Goal: Task Accomplishment & Management: Complete application form

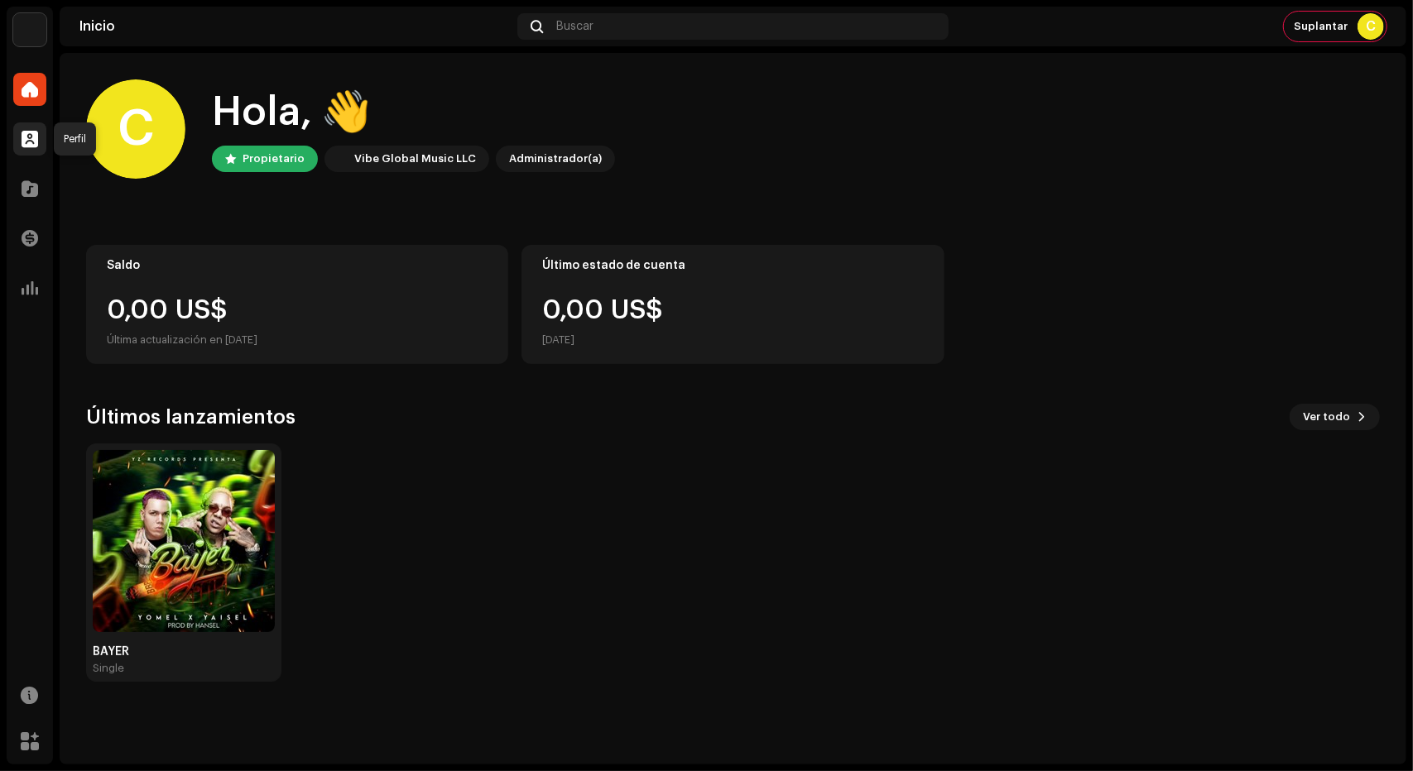
click at [23, 148] on div at bounding box center [29, 138] width 33 height 33
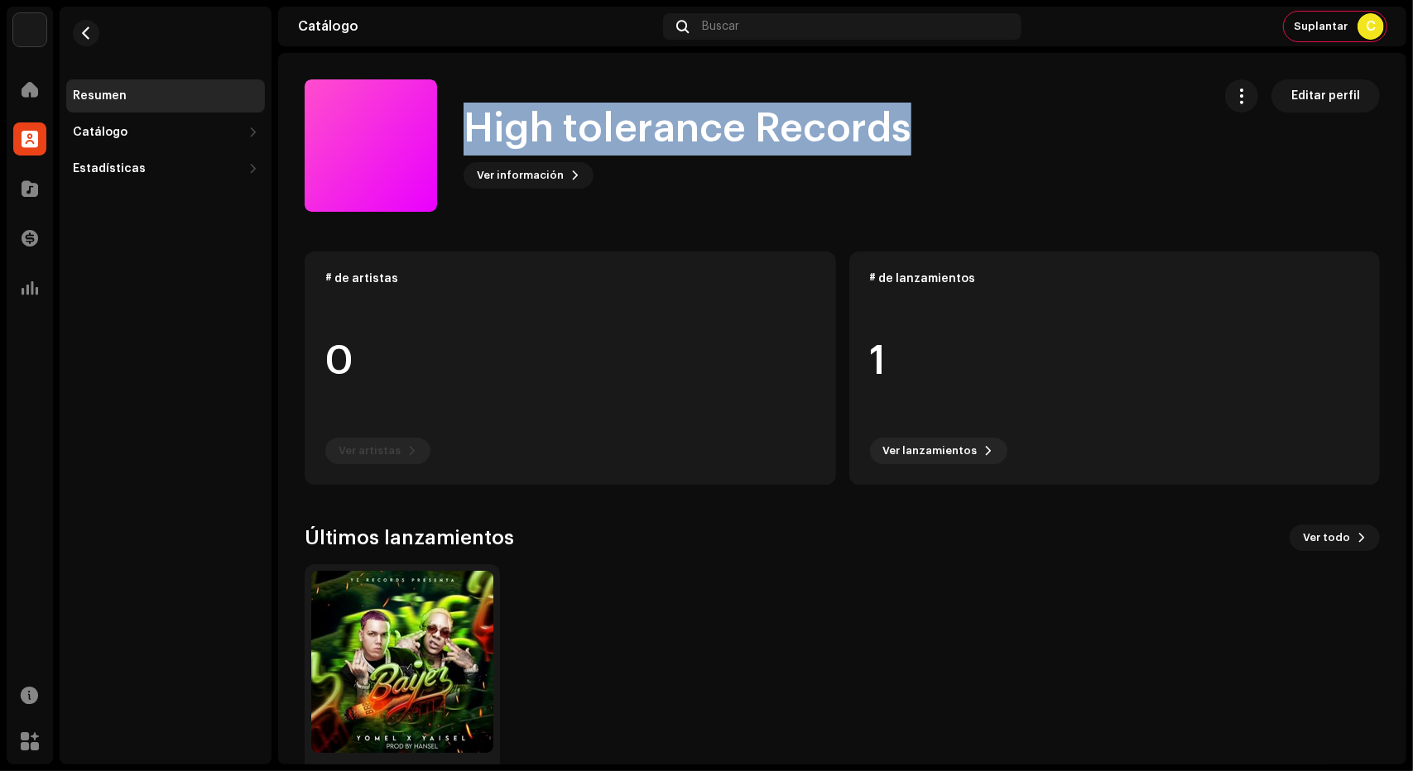
drag, startPoint x: 477, startPoint y: 131, endPoint x: 996, endPoint y: 118, distance: 519.9
click at [996, 118] on div "High tolerance Records Ver información Editar perfil" at bounding box center [752, 145] width 894 height 132
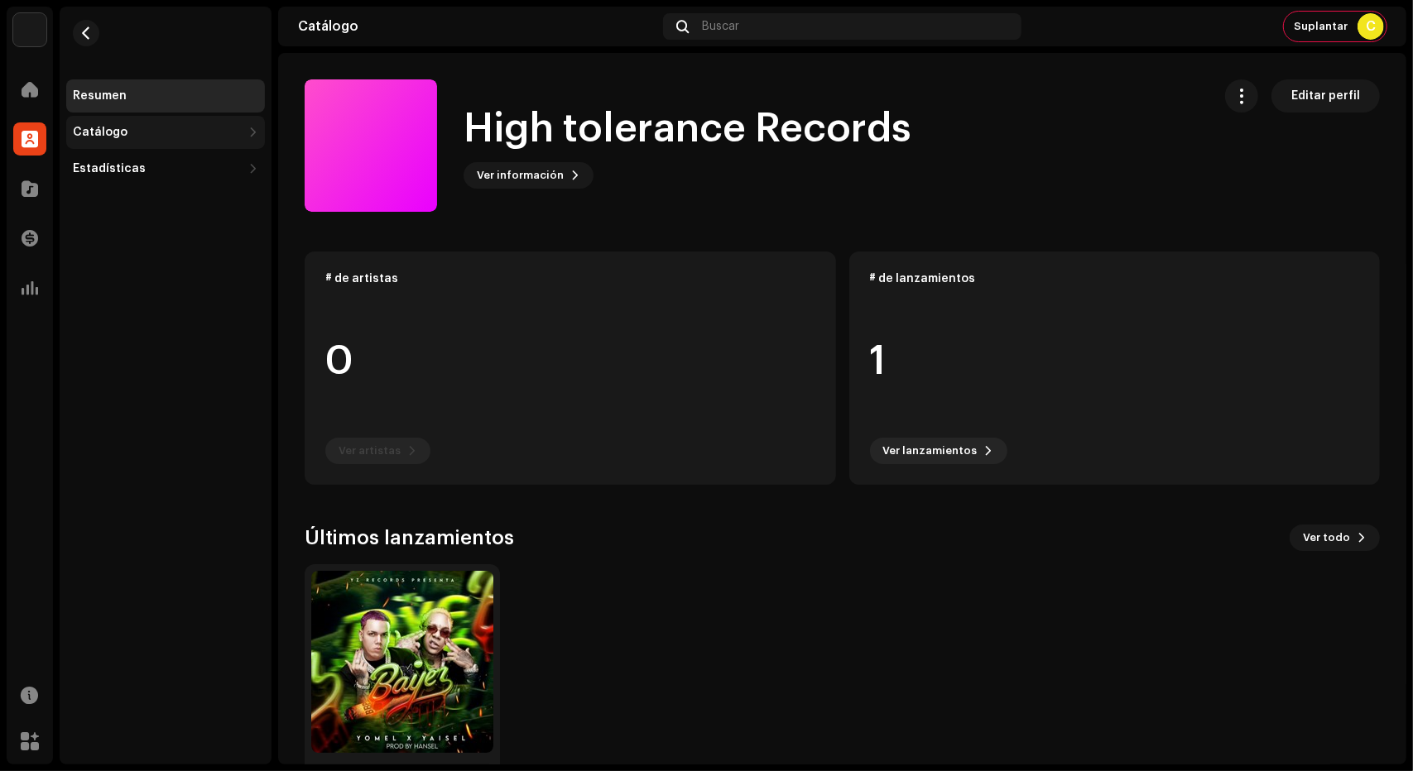
click at [157, 132] on div "Catálogo" at bounding box center [157, 132] width 169 height 13
click at [136, 173] on div "Lanzamientos" at bounding box center [120, 168] width 83 height 13
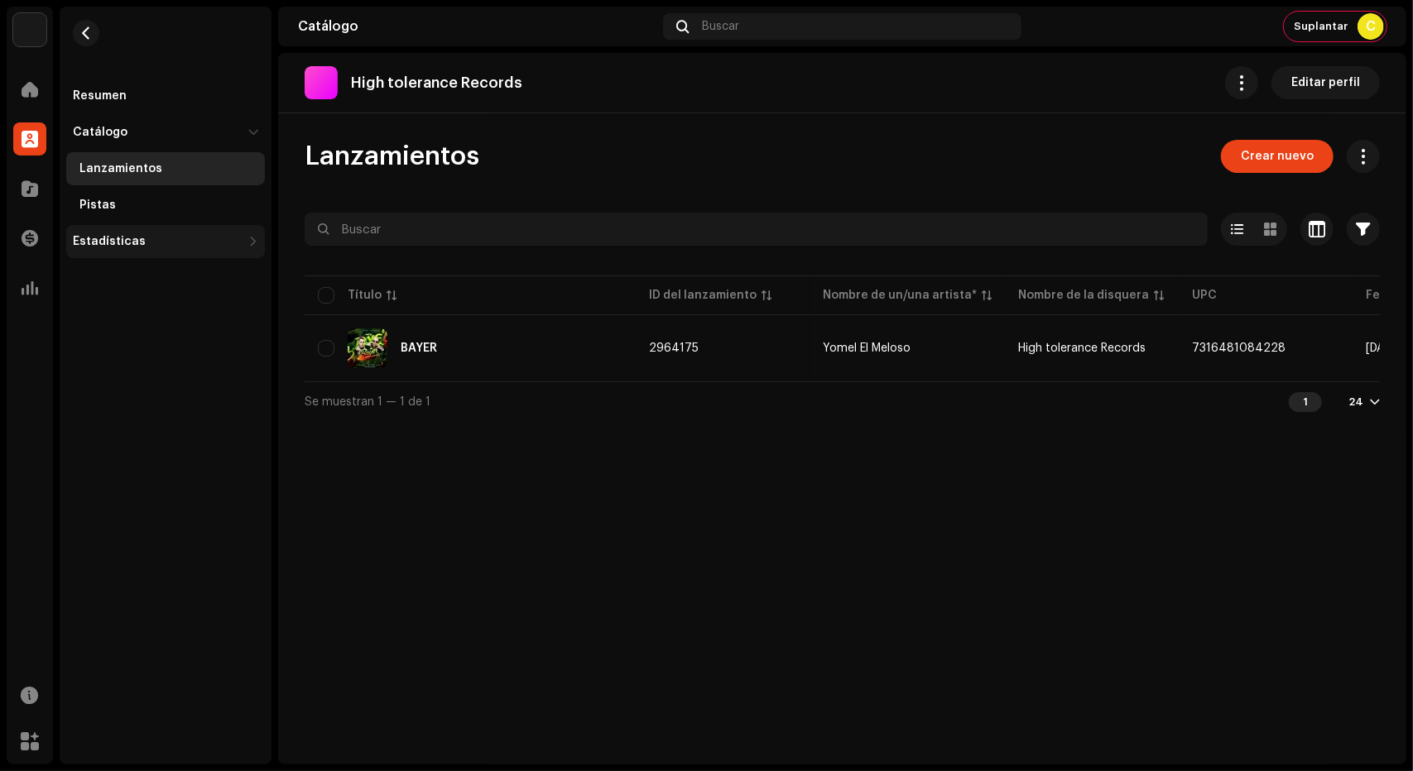
click at [108, 239] on div "Estadísticas" at bounding box center [109, 241] width 73 height 13
click at [119, 281] on div "Consumo" at bounding box center [106, 277] width 55 height 13
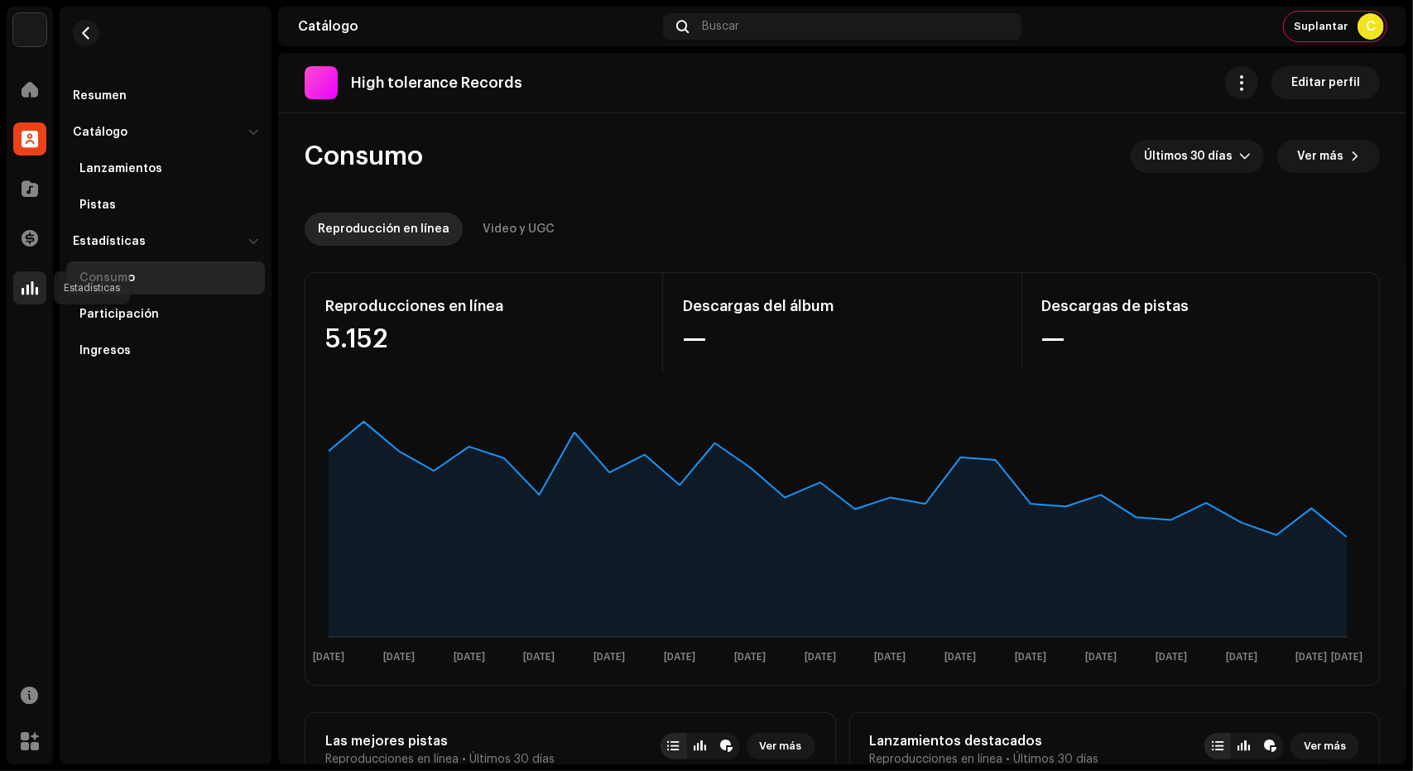
click at [31, 284] on span at bounding box center [30, 287] width 17 height 13
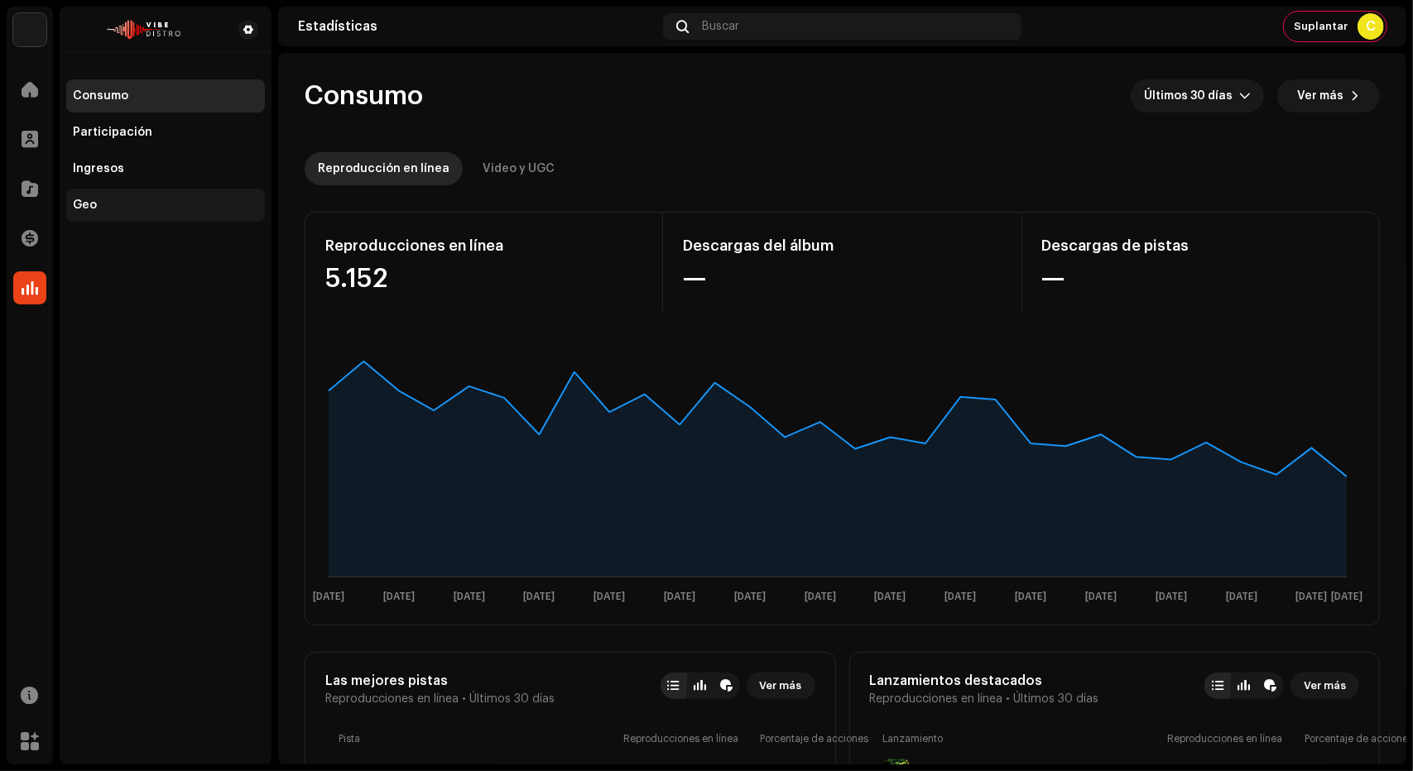
click at [85, 214] on div "Geo" at bounding box center [165, 205] width 199 height 33
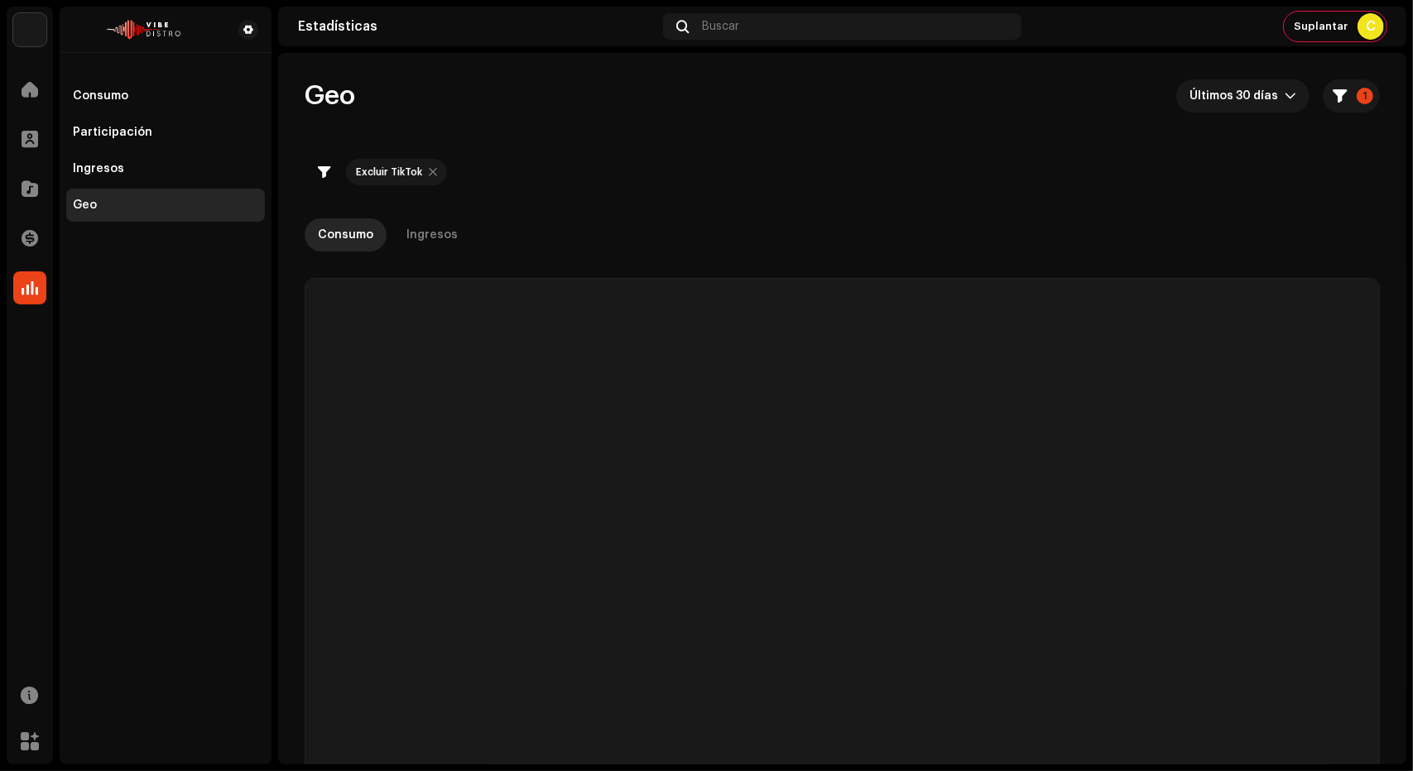
checkbox input "true"
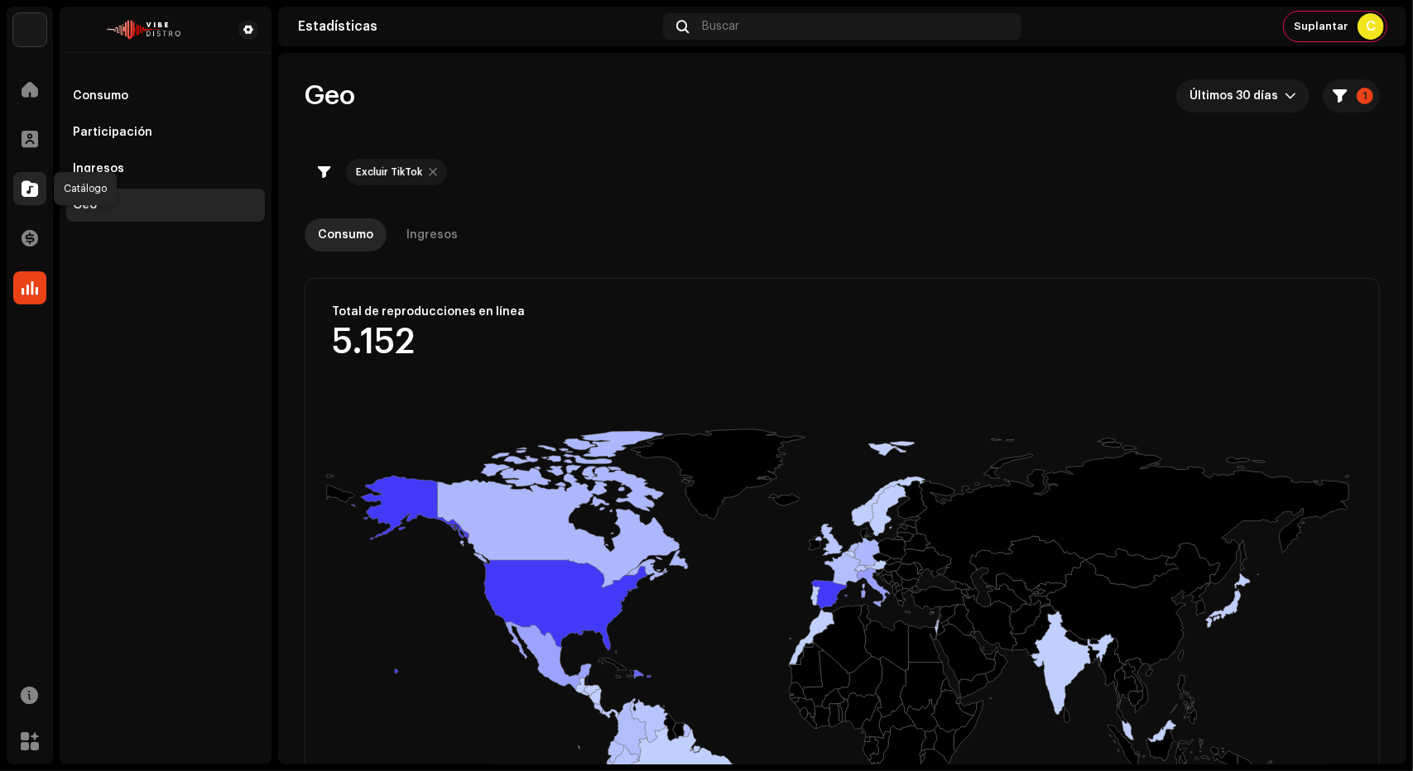
click at [28, 185] on span at bounding box center [30, 188] width 17 height 13
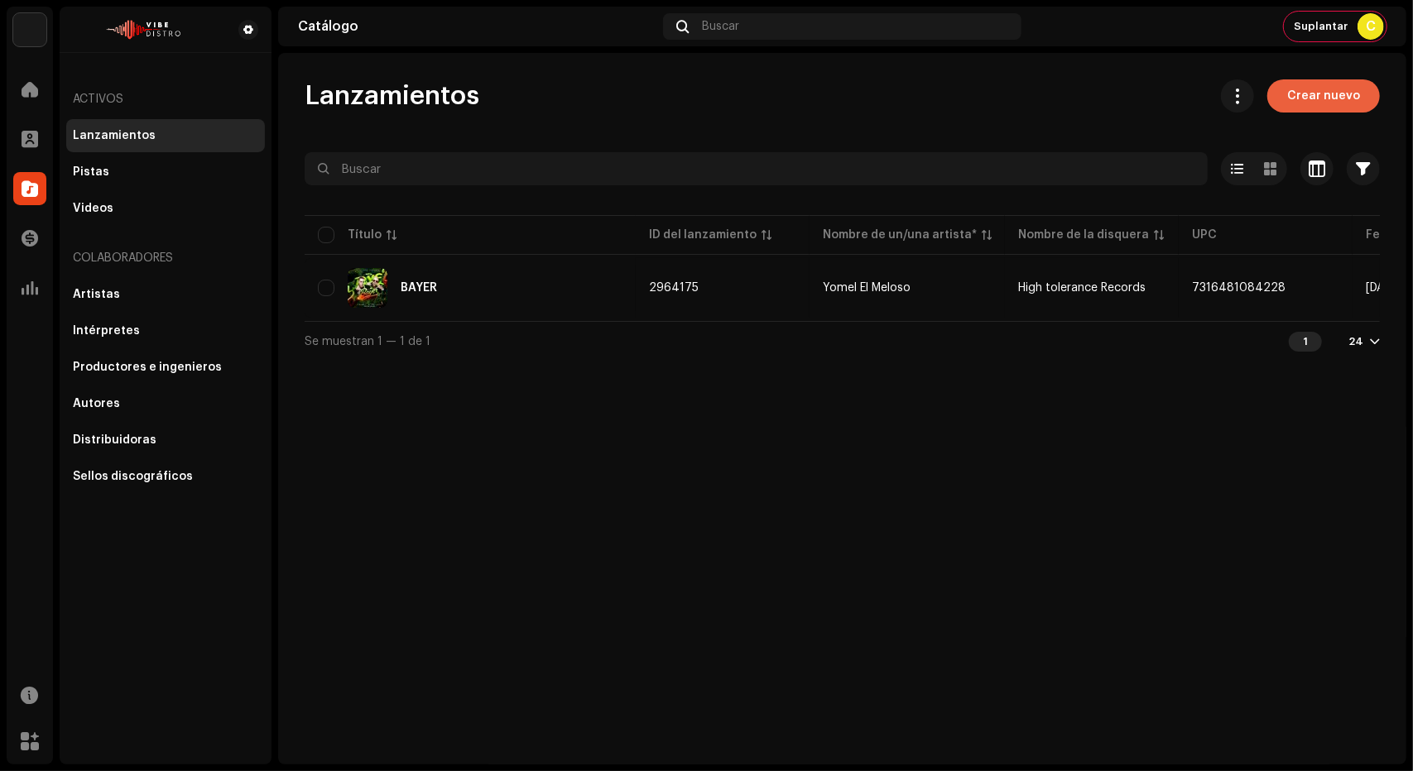
click at [1332, 93] on span "Crear nuevo" at bounding box center [1323, 95] width 73 height 33
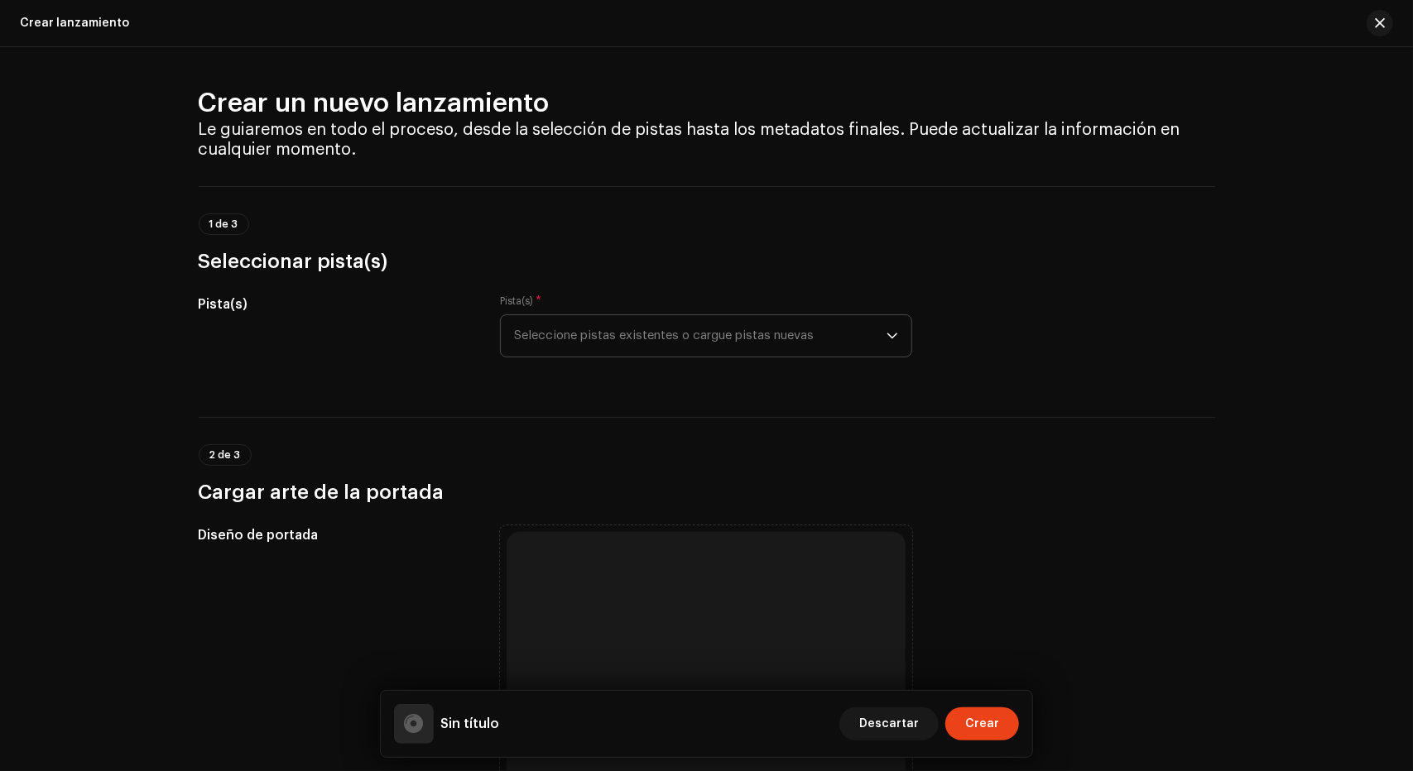
click at [890, 348] on div "dropdown trigger" at bounding box center [892, 335] width 12 height 41
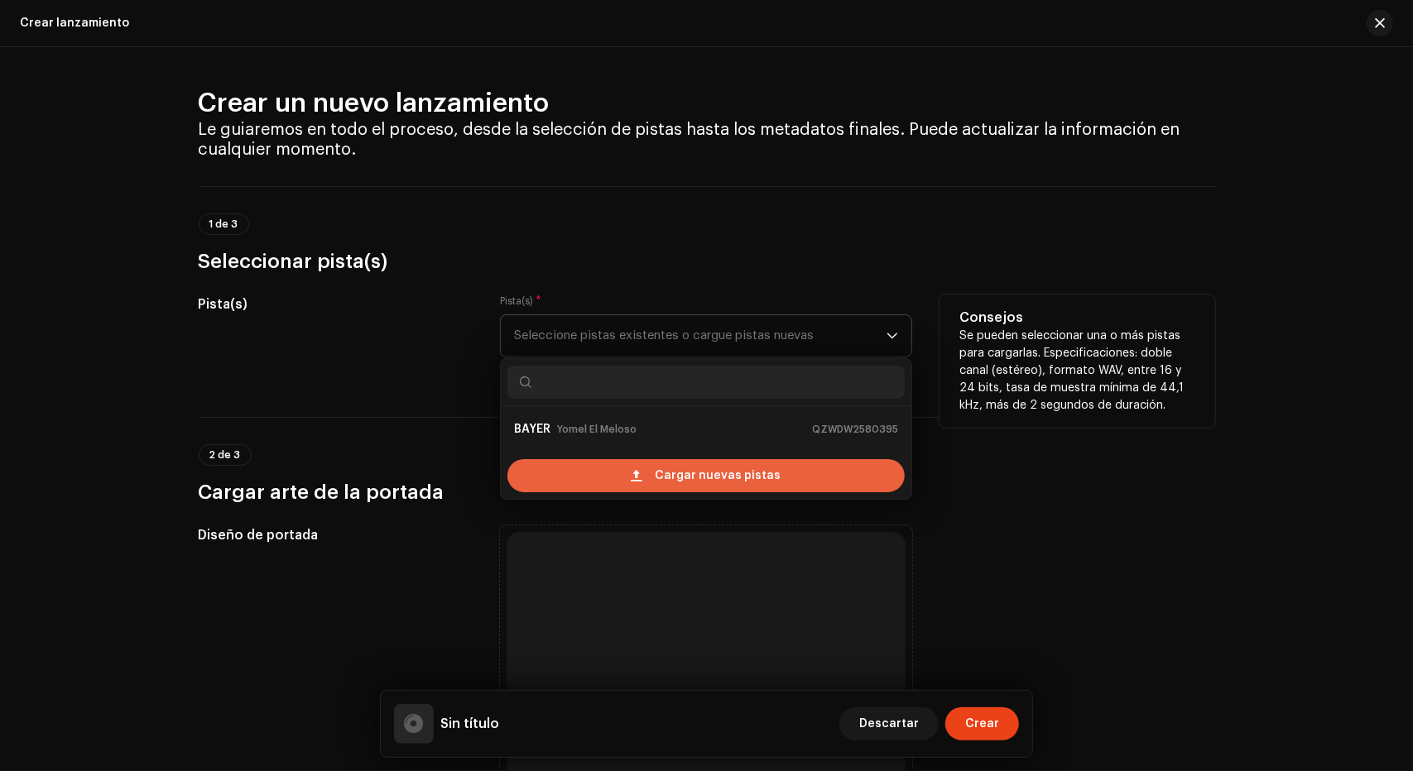
click at [700, 487] on span "Cargar nuevas pistas" at bounding box center [718, 475] width 126 height 33
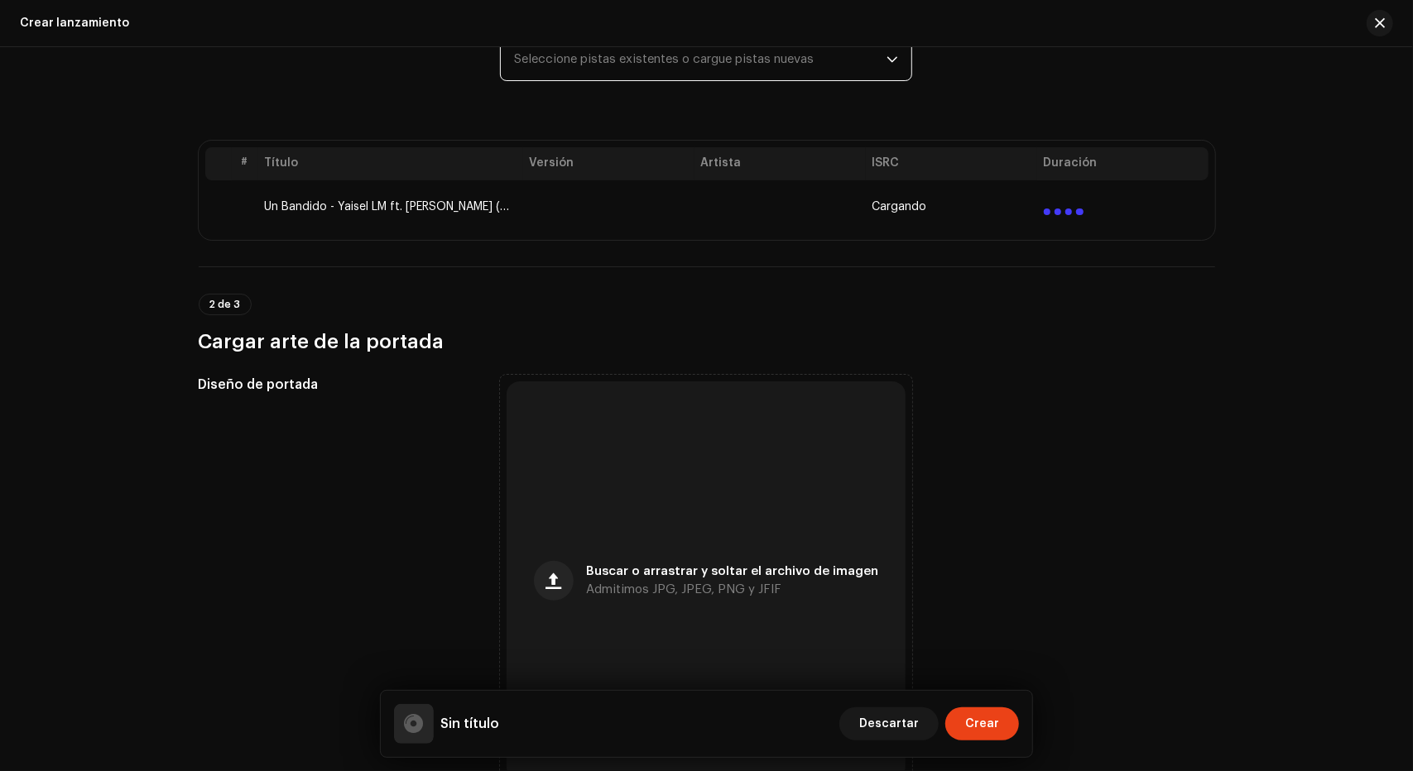
scroll to position [285, 0]
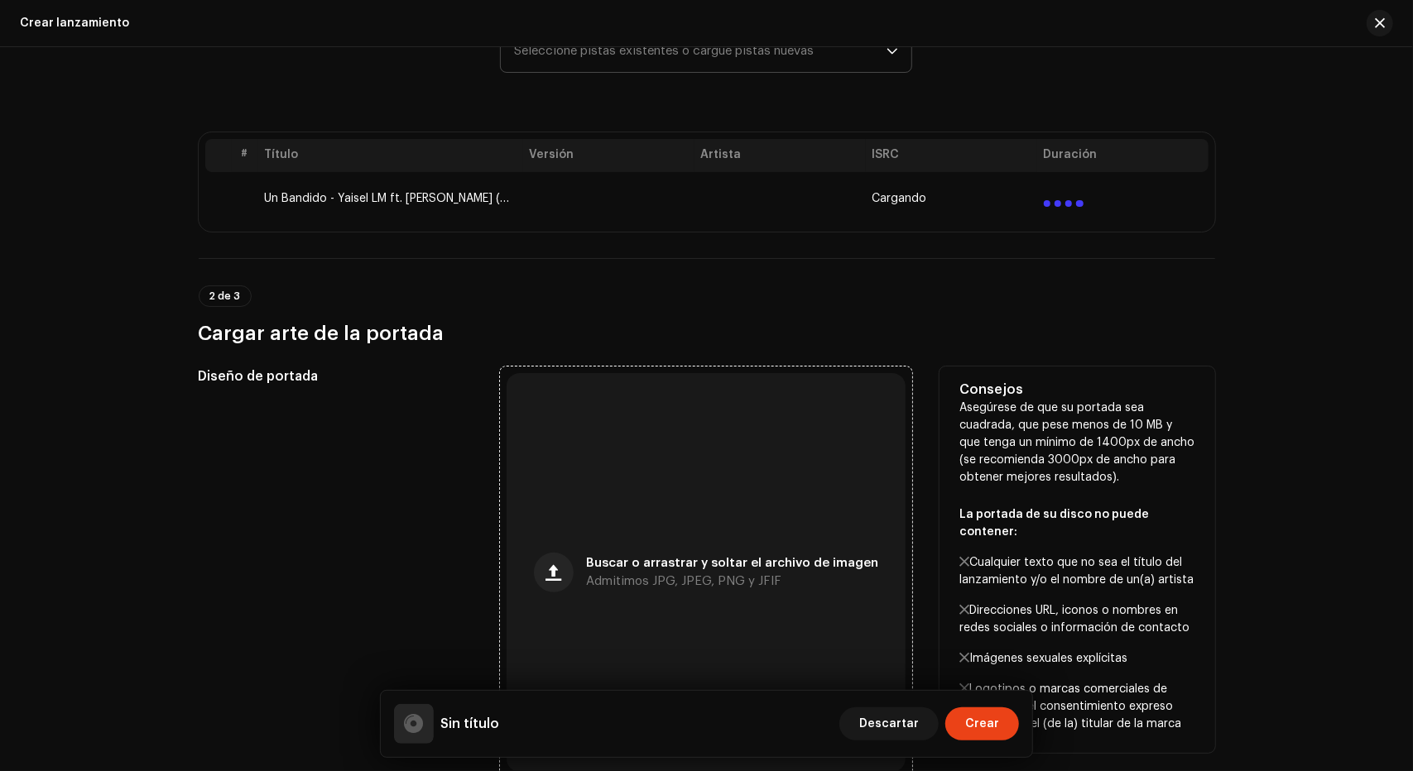
click at [721, 449] on div "Buscar o arrastrar y soltar el archivo de imagen Admitimos JPG, JPEG, PNG y JFIF" at bounding box center [705, 572] width 399 height 399
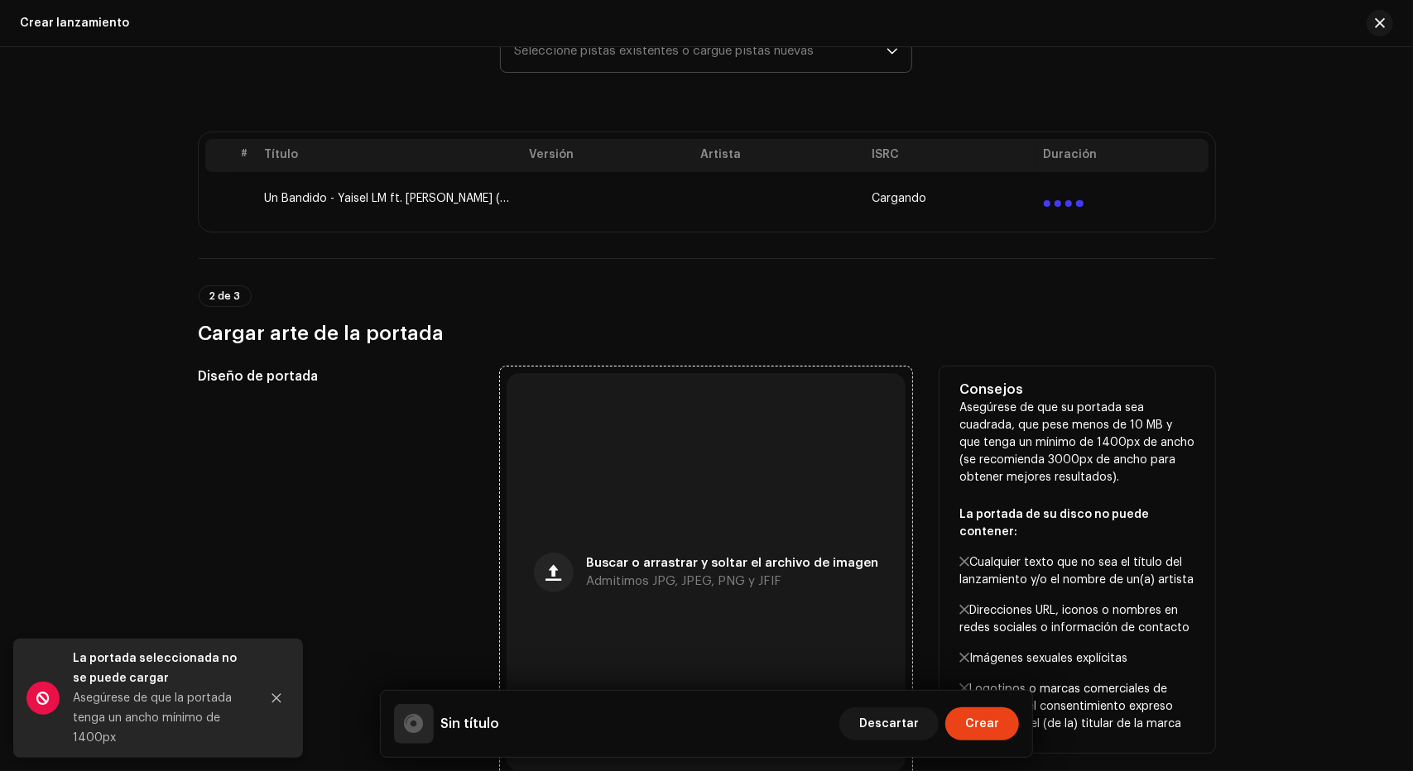
click at [700, 598] on div "Buscar o arrastrar y soltar el archivo de imagen Admitimos JPG, JPEG, PNG y JFIF" at bounding box center [705, 572] width 399 height 399
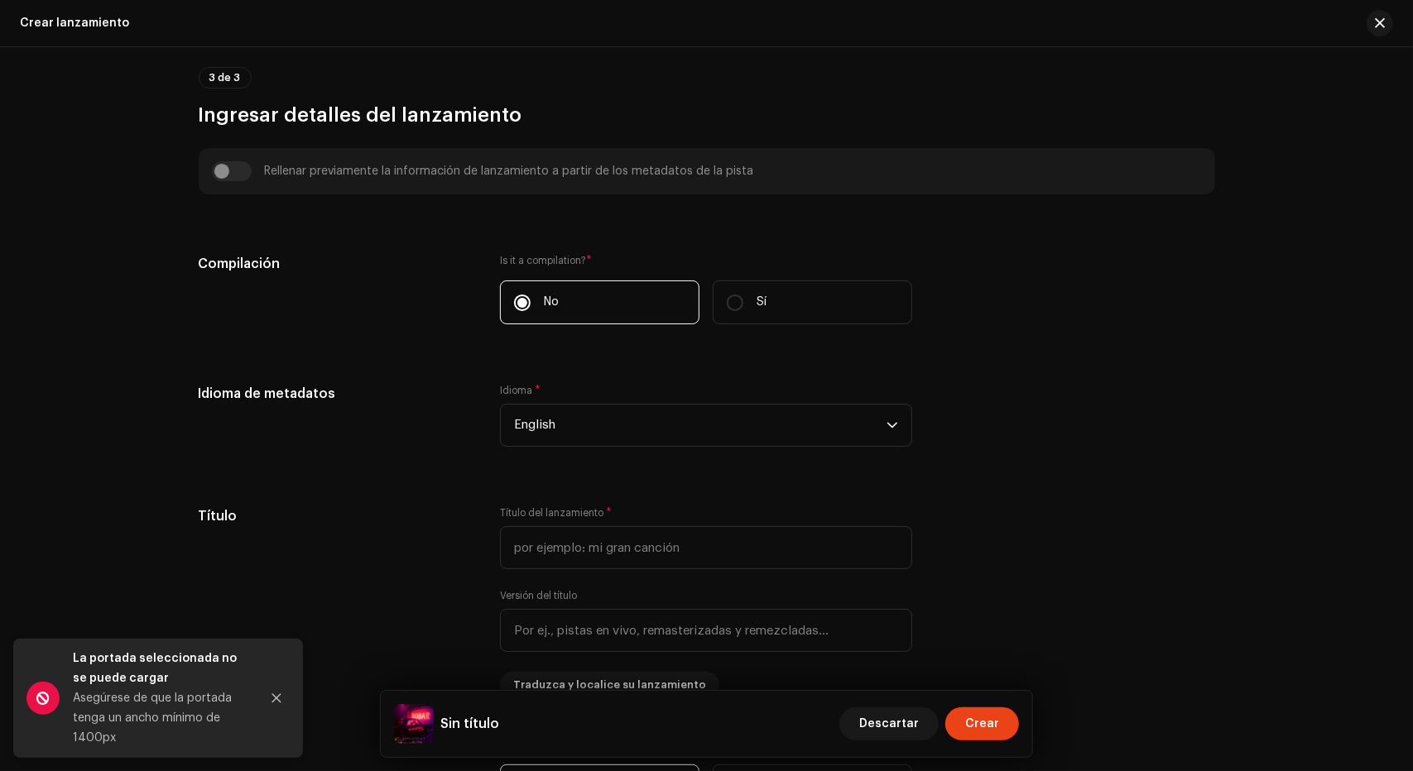
scroll to position [1083, 0]
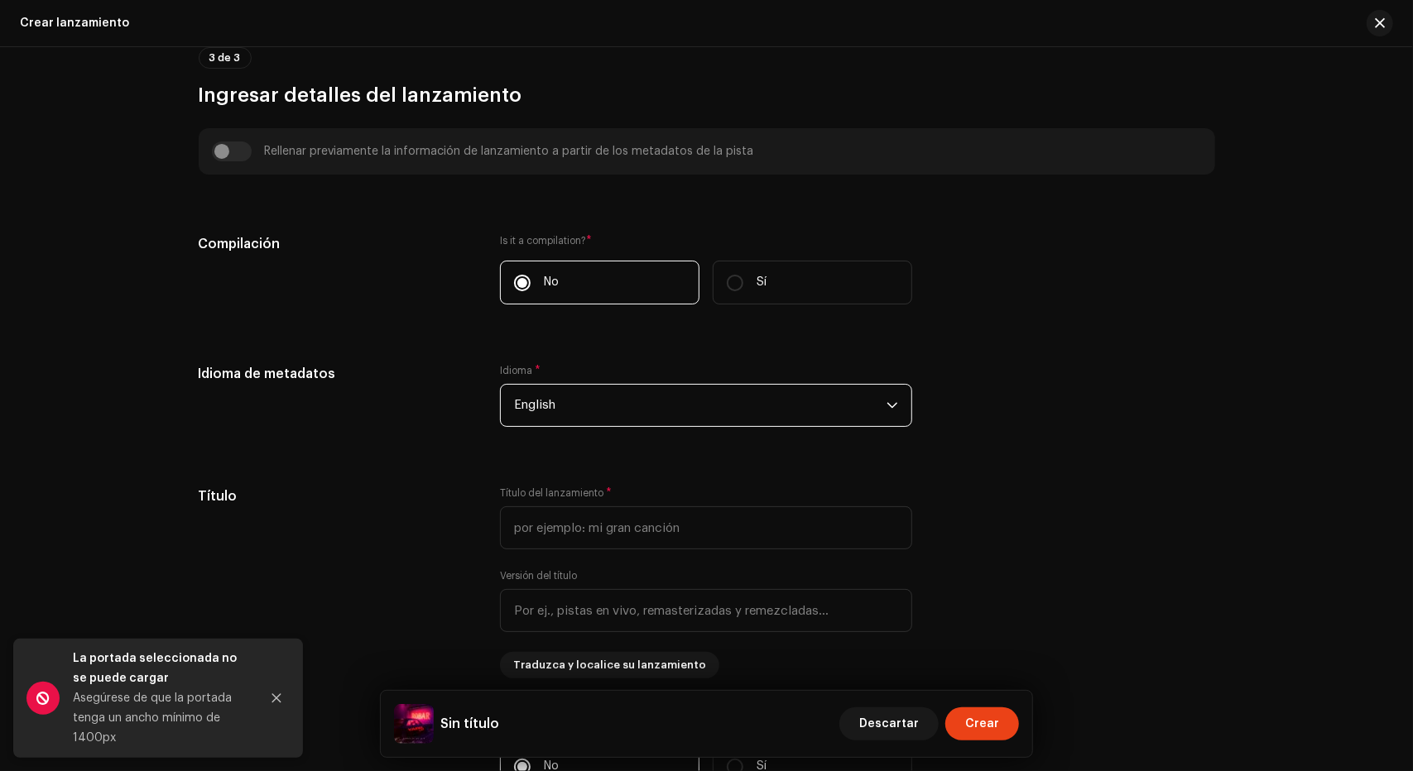
click at [680, 397] on span "English" at bounding box center [700, 405] width 372 height 41
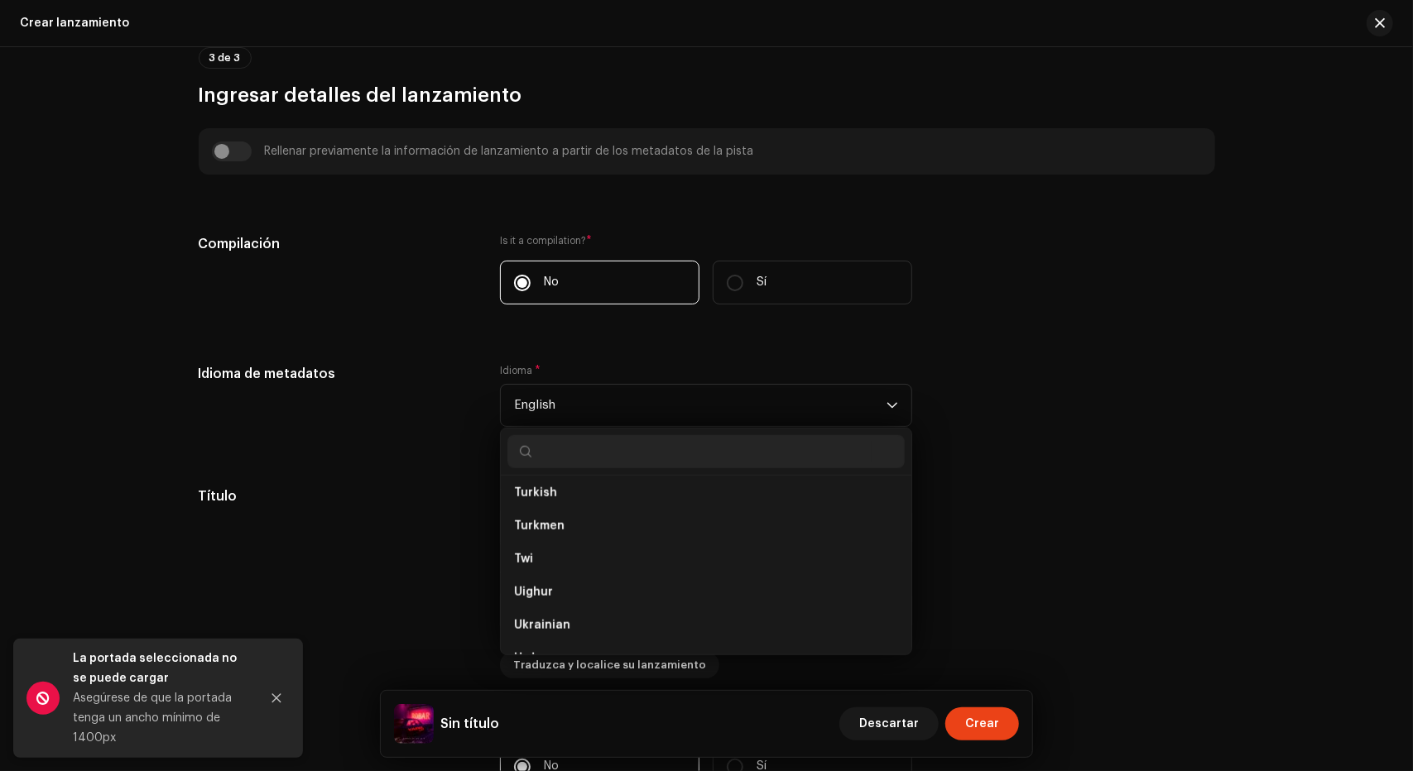
scroll to position [6323, 0]
click at [982, 421] on div "Idioma de metadatos Idioma * English Walloon Welsh Western Frisian Wolof Xhosa …" at bounding box center [707, 405] width 1016 height 83
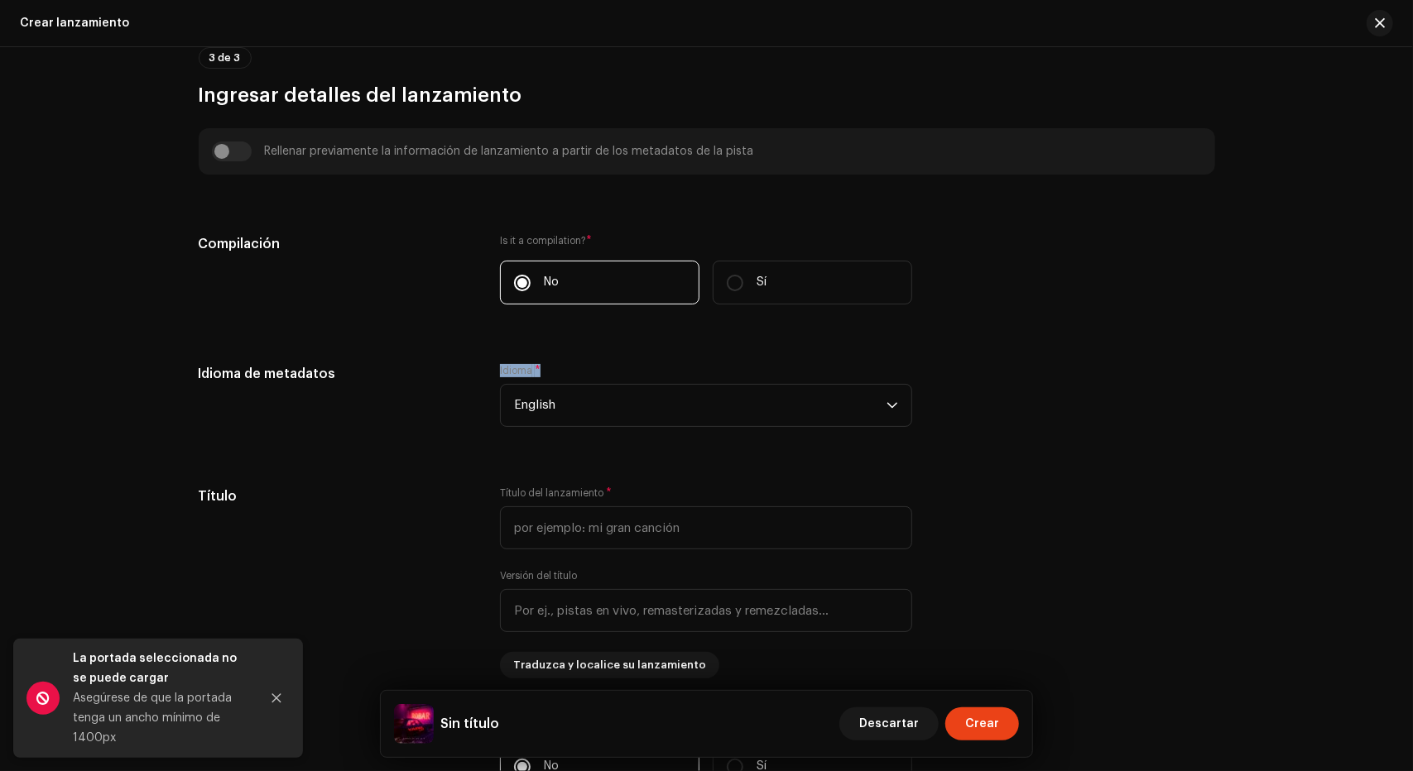
drag, startPoint x: 494, startPoint y: 365, endPoint x: 569, endPoint y: 360, distance: 75.5
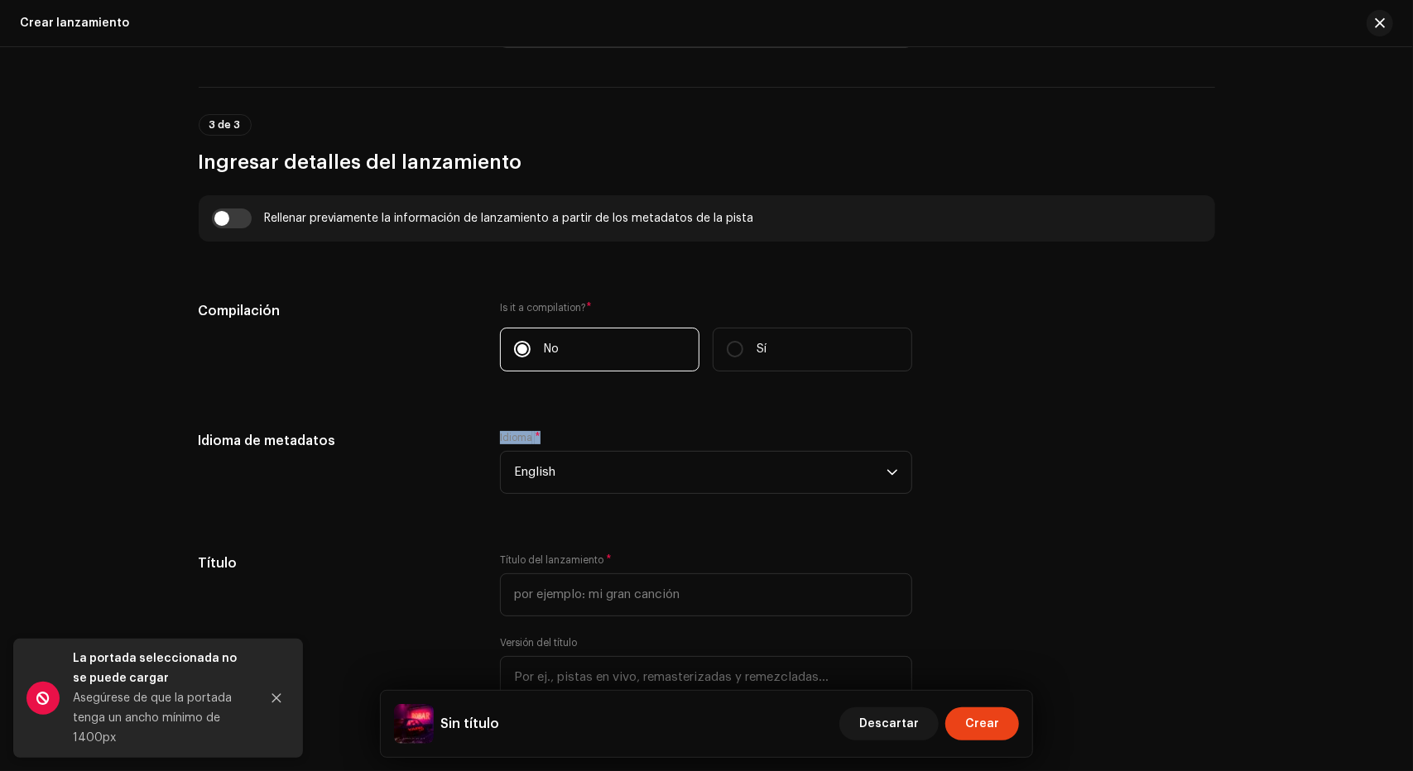
scroll to position [1150, 0]
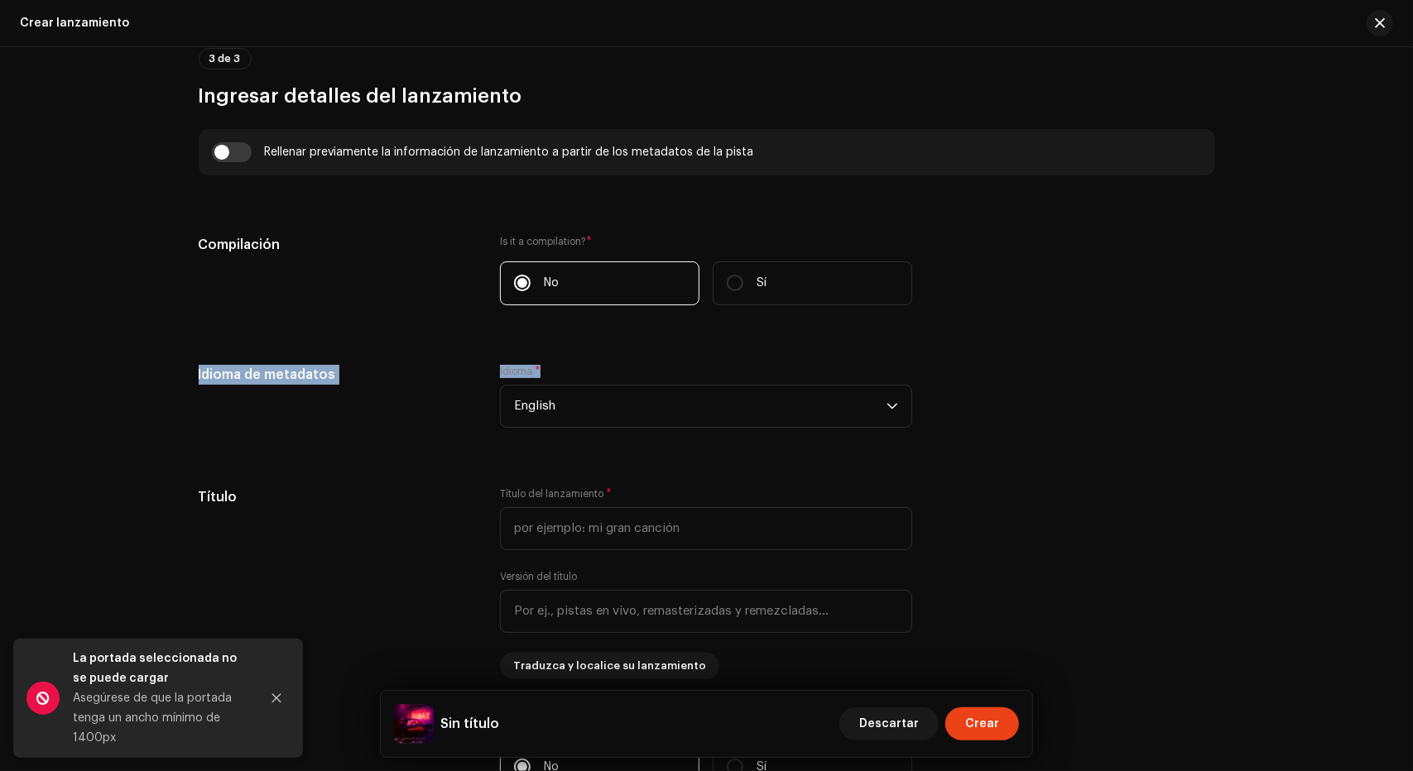
drag, startPoint x: 569, startPoint y: 360, endPoint x: 169, endPoint y: 382, distance: 401.1
click at [172, 382] on div "Crear un nuevo lanzamiento Le guiaremos en todo el proceso, desde la selección …" at bounding box center [706, 408] width 1069 height 2942
drag, startPoint x: 169, startPoint y: 382, endPoint x: 593, endPoint y: 367, distance: 424.0
click at [593, 367] on div "Crear un nuevo lanzamiento Le guiaremos en todo el proceso, desde la selección …" at bounding box center [706, 408] width 1069 height 2942
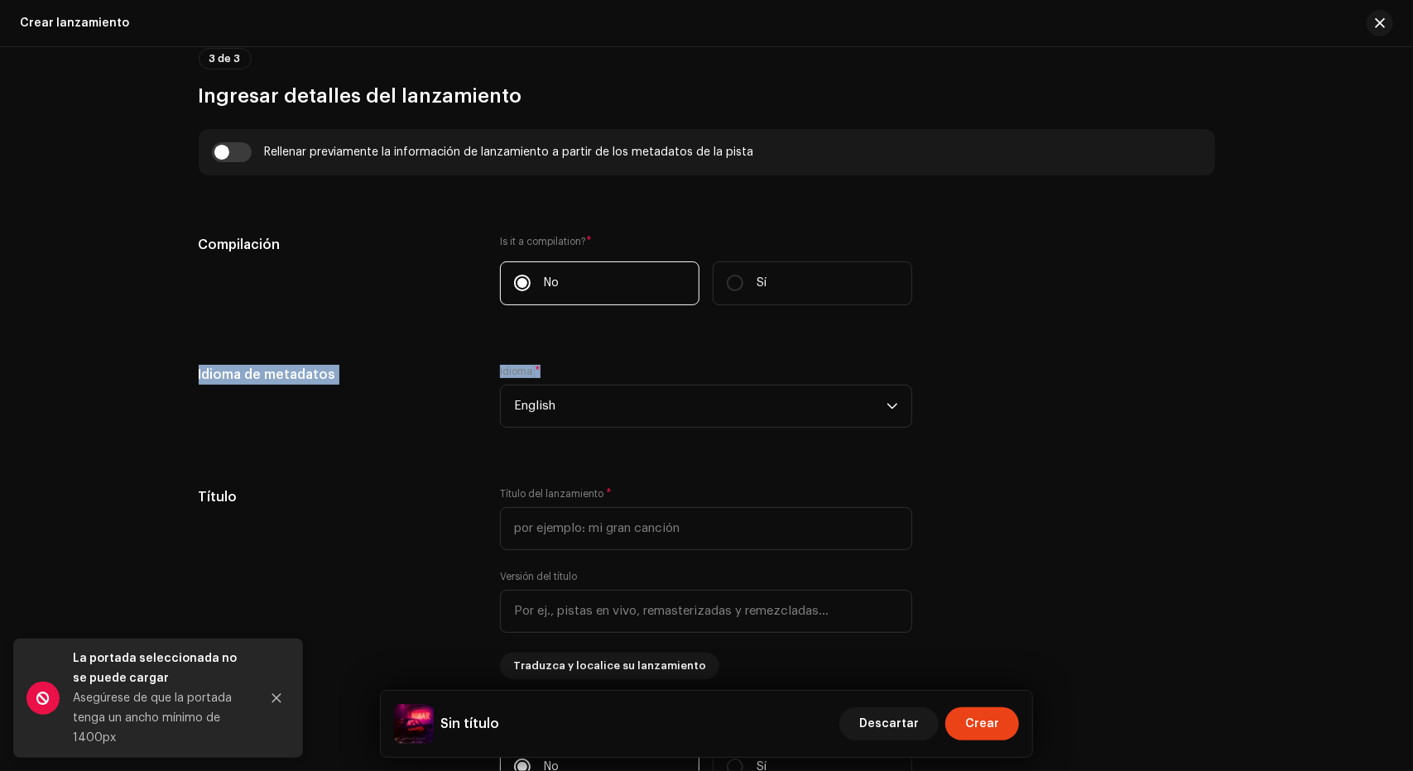
click at [593, 367] on div "Idioma * English" at bounding box center [706, 396] width 412 height 63
drag, startPoint x: 593, startPoint y: 367, endPoint x: 153, endPoint y: 376, distance: 439.5
click at [153, 376] on div "Crear un nuevo lanzamiento Le guiaremos en todo el proceso, desde la selección …" at bounding box center [706, 409] width 1413 height 724
drag, startPoint x: 153, startPoint y: 376, endPoint x: 584, endPoint y: 358, distance: 431.6
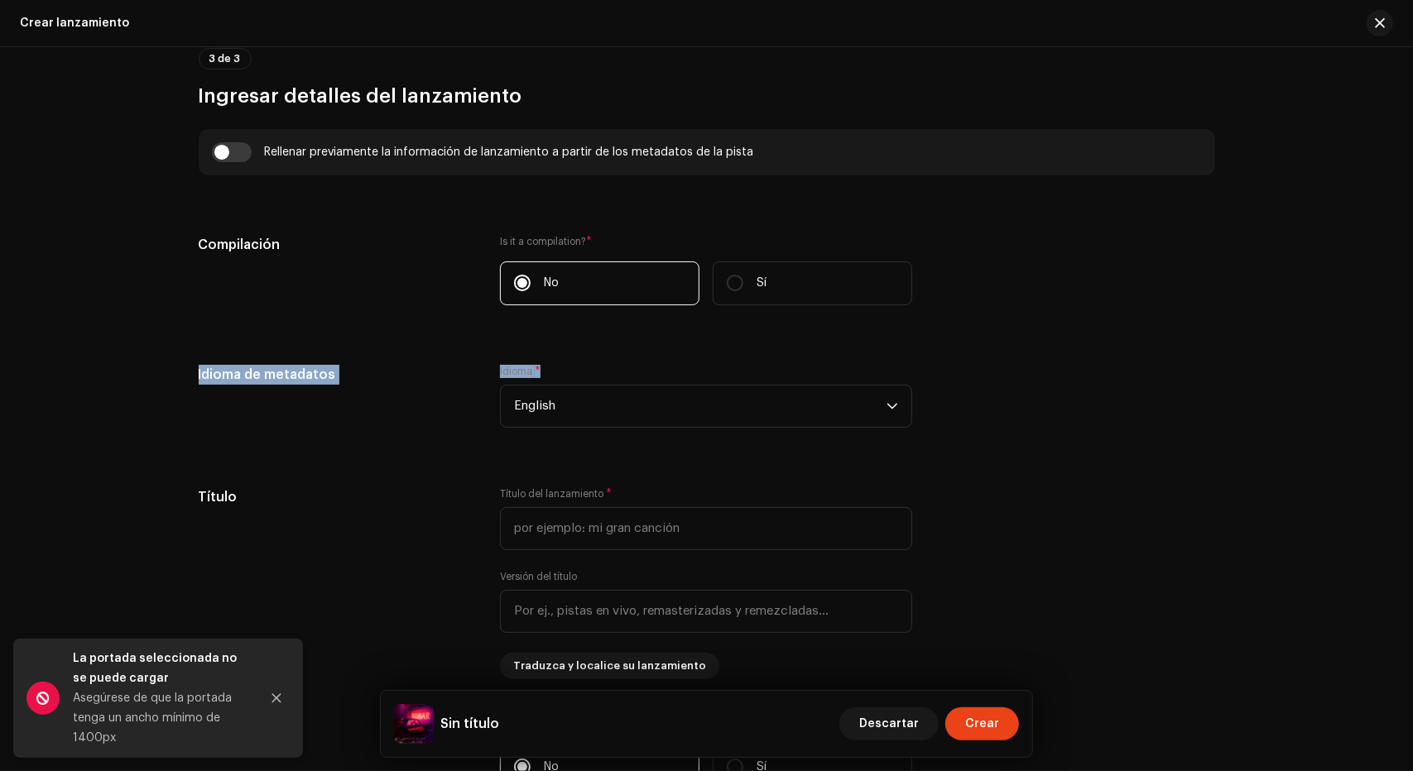
click at [584, 358] on div "Crear un nuevo lanzamiento Le guiaremos en todo el proceso, desde la selección …" at bounding box center [706, 409] width 1413 height 724
drag, startPoint x: 584, startPoint y: 358, endPoint x: 189, endPoint y: 244, distance: 411.5
click at [189, 244] on div "Crear un nuevo lanzamiento Le guiaremos en todo el proceso, desde la selección …" at bounding box center [706, 408] width 1069 height 2942
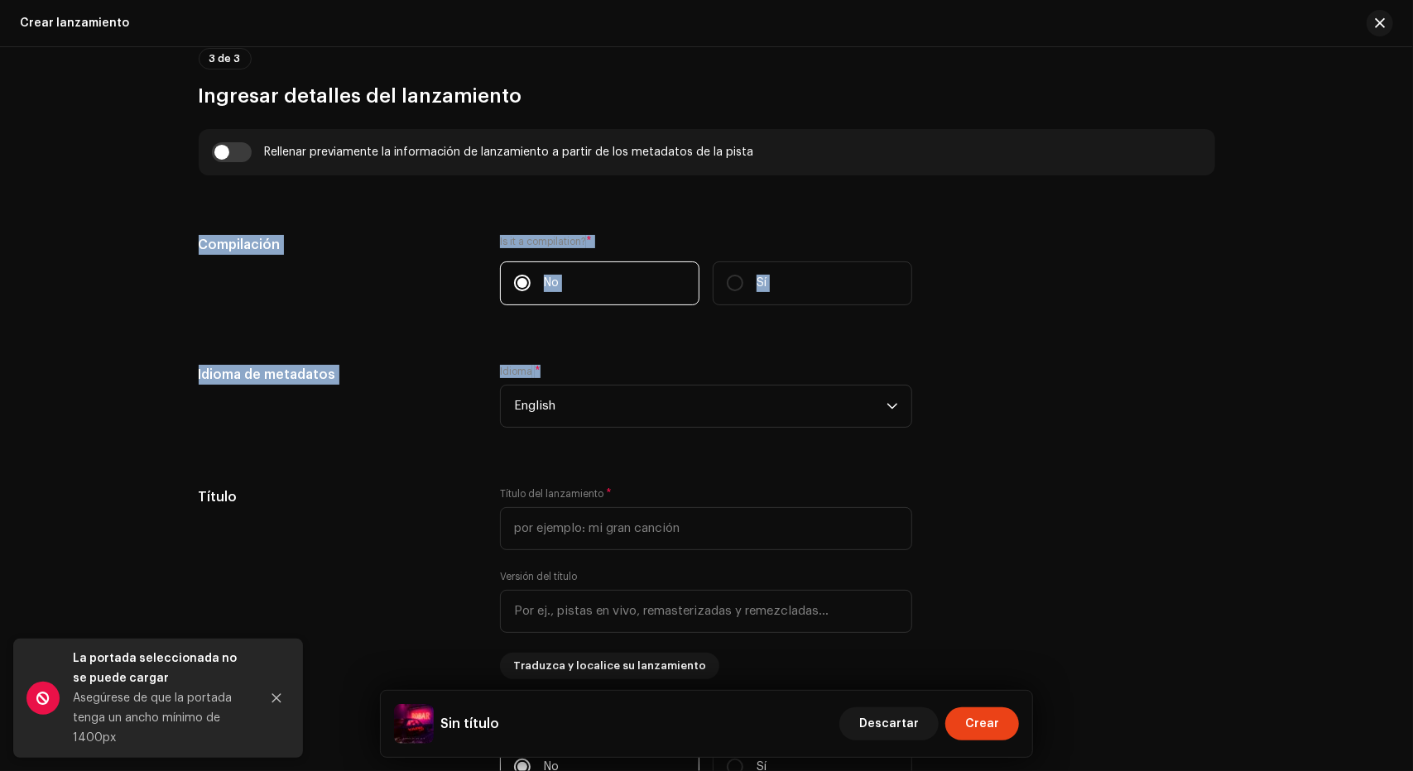
drag, startPoint x: 189, startPoint y: 244, endPoint x: 626, endPoint y: 347, distance: 448.8
click at [626, 347] on div "Crear un nuevo lanzamiento Le guiaremos en todo el proceso, desde la selección …" at bounding box center [706, 408] width 1069 height 2942
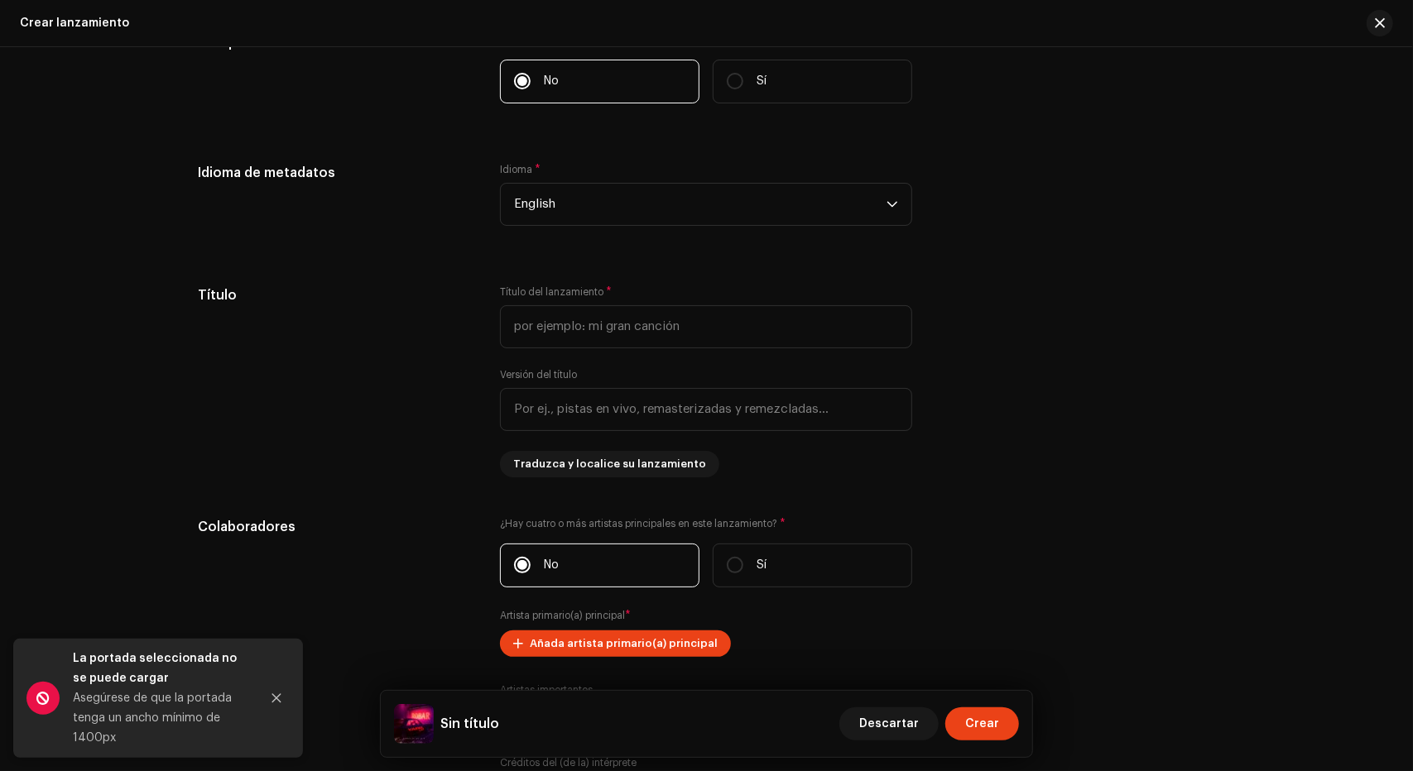
scroll to position [1351, 0]
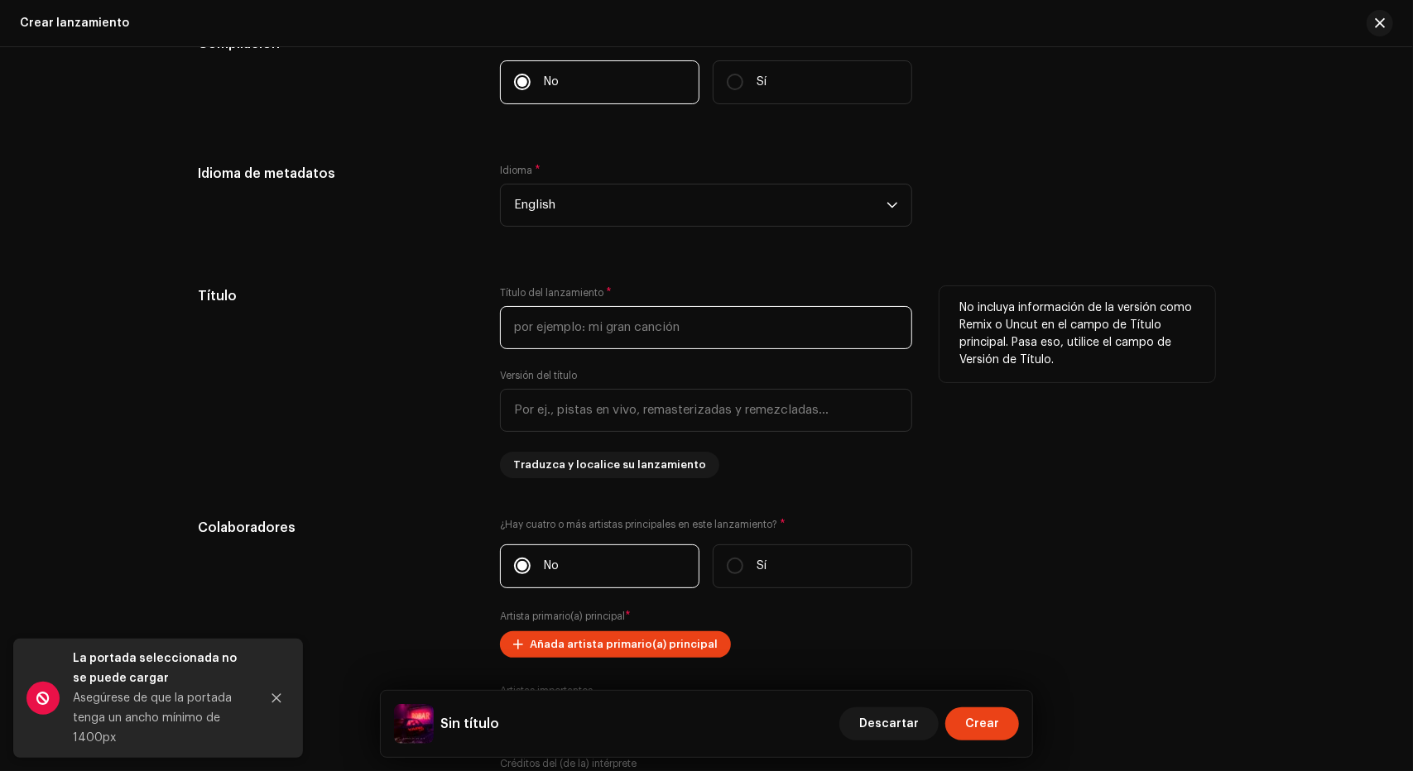
click at [630, 332] on input "text" at bounding box center [706, 327] width 412 height 43
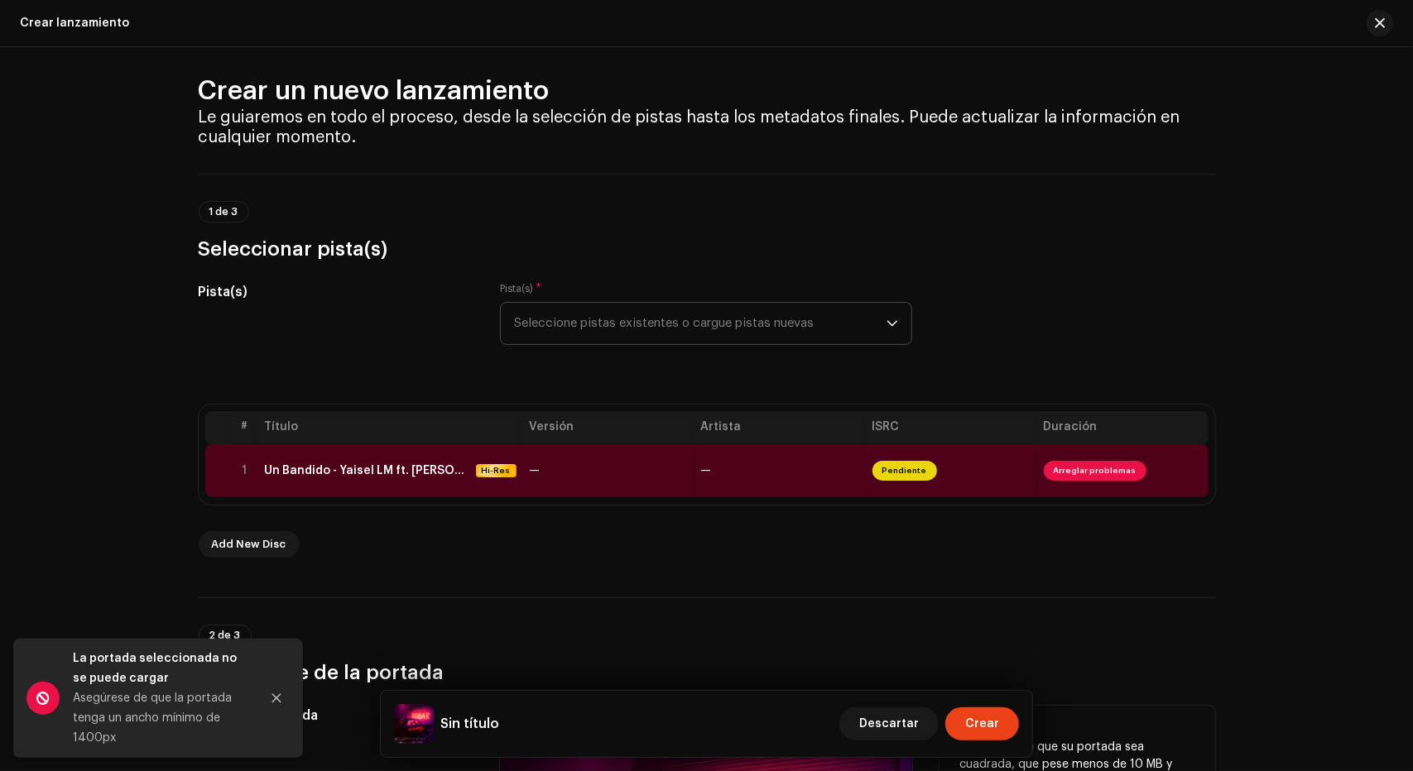
scroll to position [0, 0]
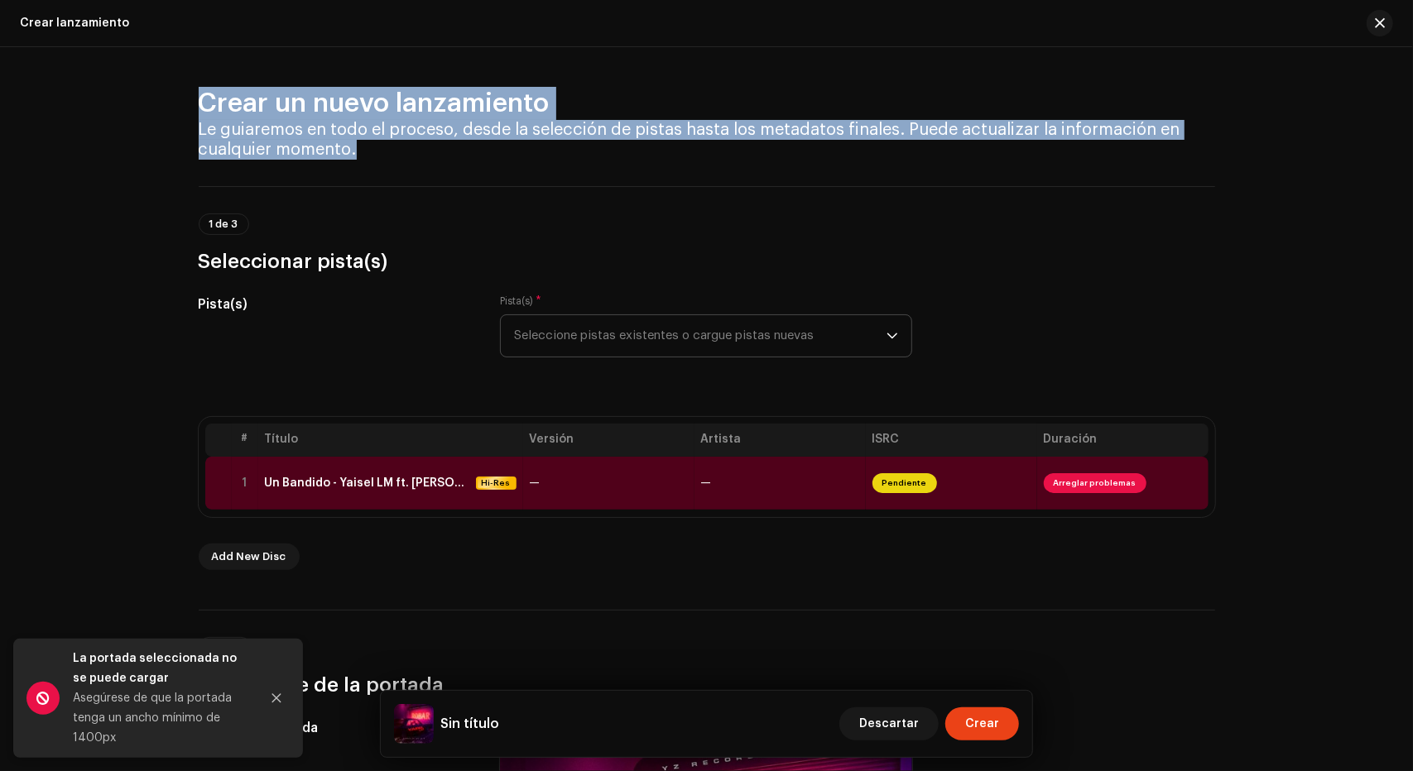
drag, startPoint x: 354, startPoint y: 153, endPoint x: 175, endPoint y: 103, distance: 186.3
drag, startPoint x: 361, startPoint y: 170, endPoint x: 196, endPoint y: 104, distance: 177.2
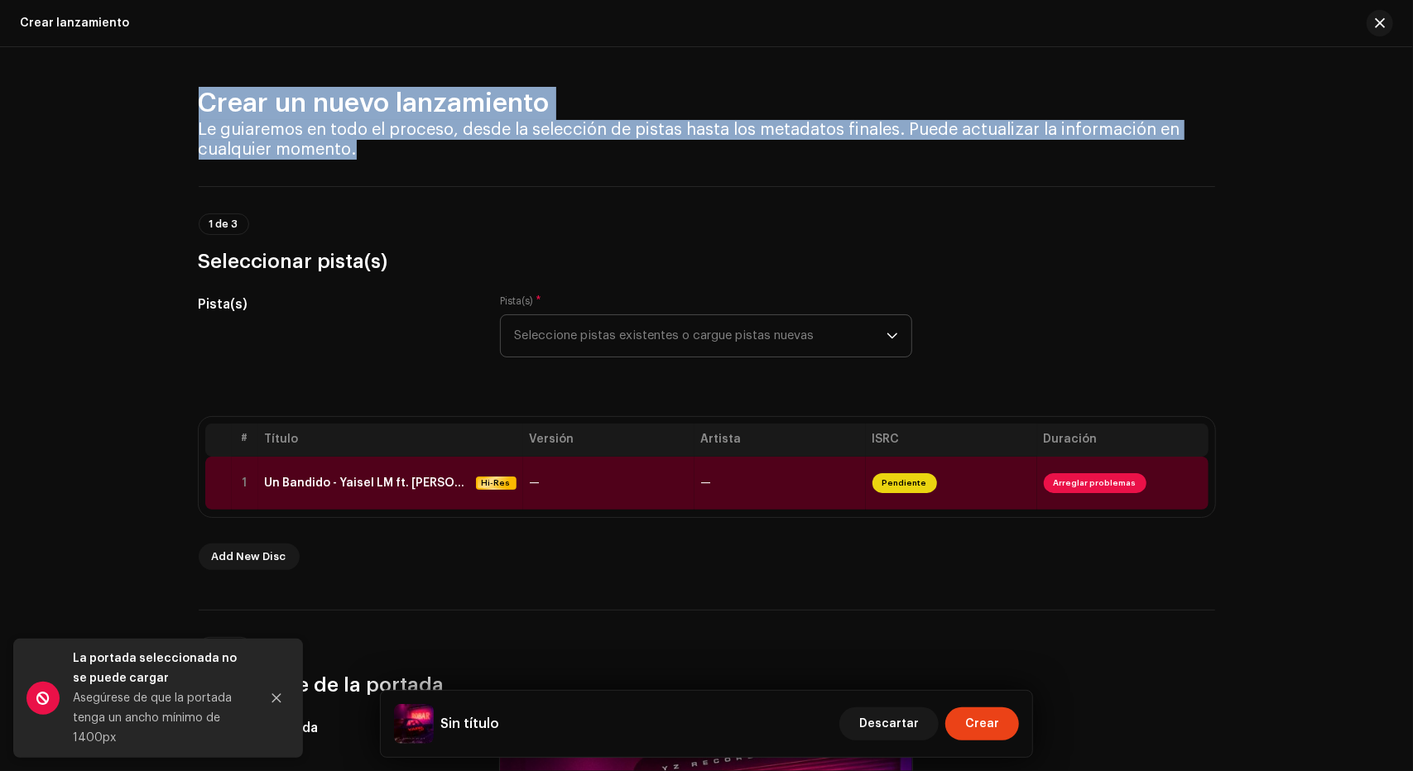
click at [199, 104] on h2 "Crear un nuevo lanzamiento" at bounding box center [707, 103] width 1016 height 33
drag, startPoint x: 196, startPoint y: 104, endPoint x: 377, endPoint y: 161, distance: 189.8
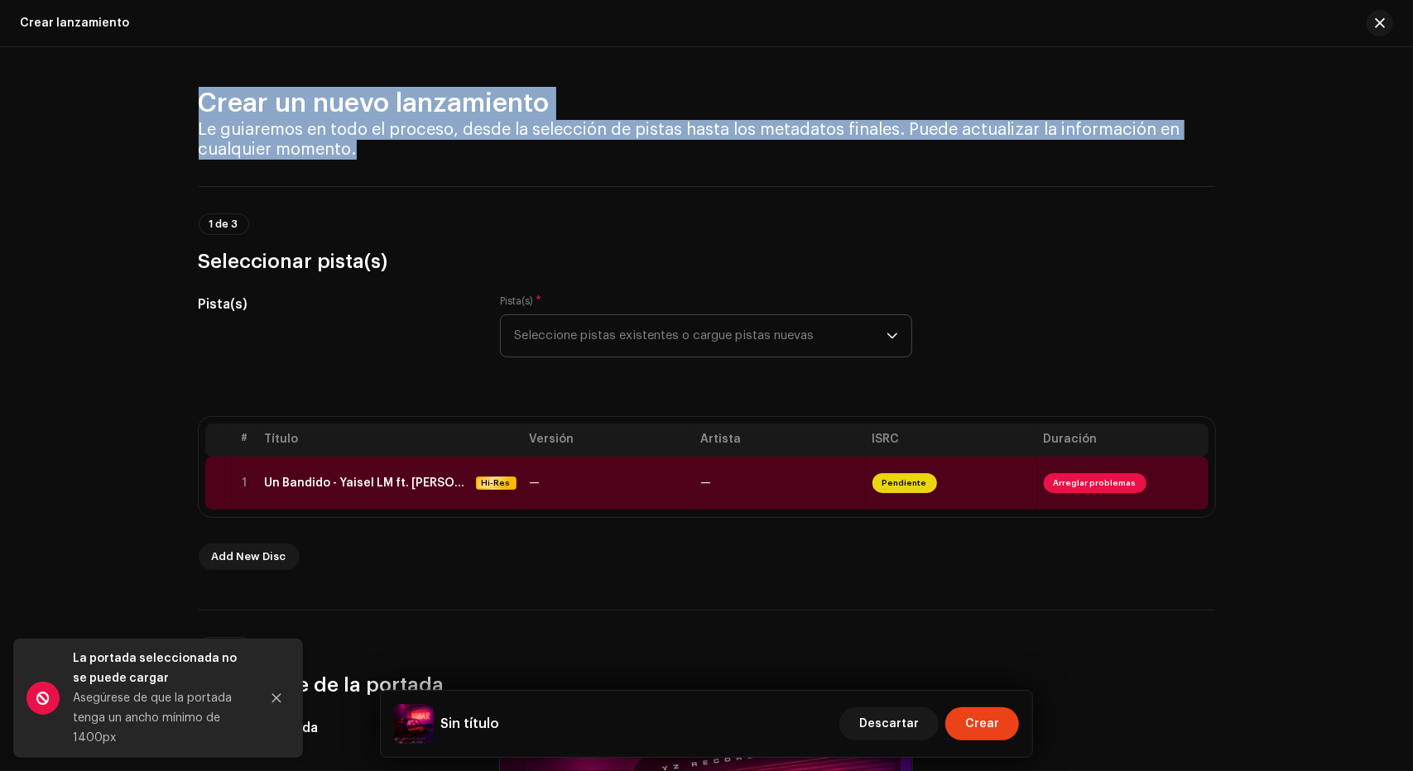
drag, startPoint x: 377, startPoint y: 161, endPoint x: 201, endPoint y: 103, distance: 185.5
click at [201, 103] on h2 "Crear un nuevo lanzamiento" at bounding box center [707, 103] width 1016 height 33
drag, startPoint x: 198, startPoint y: 101, endPoint x: 440, endPoint y: 172, distance: 252.7
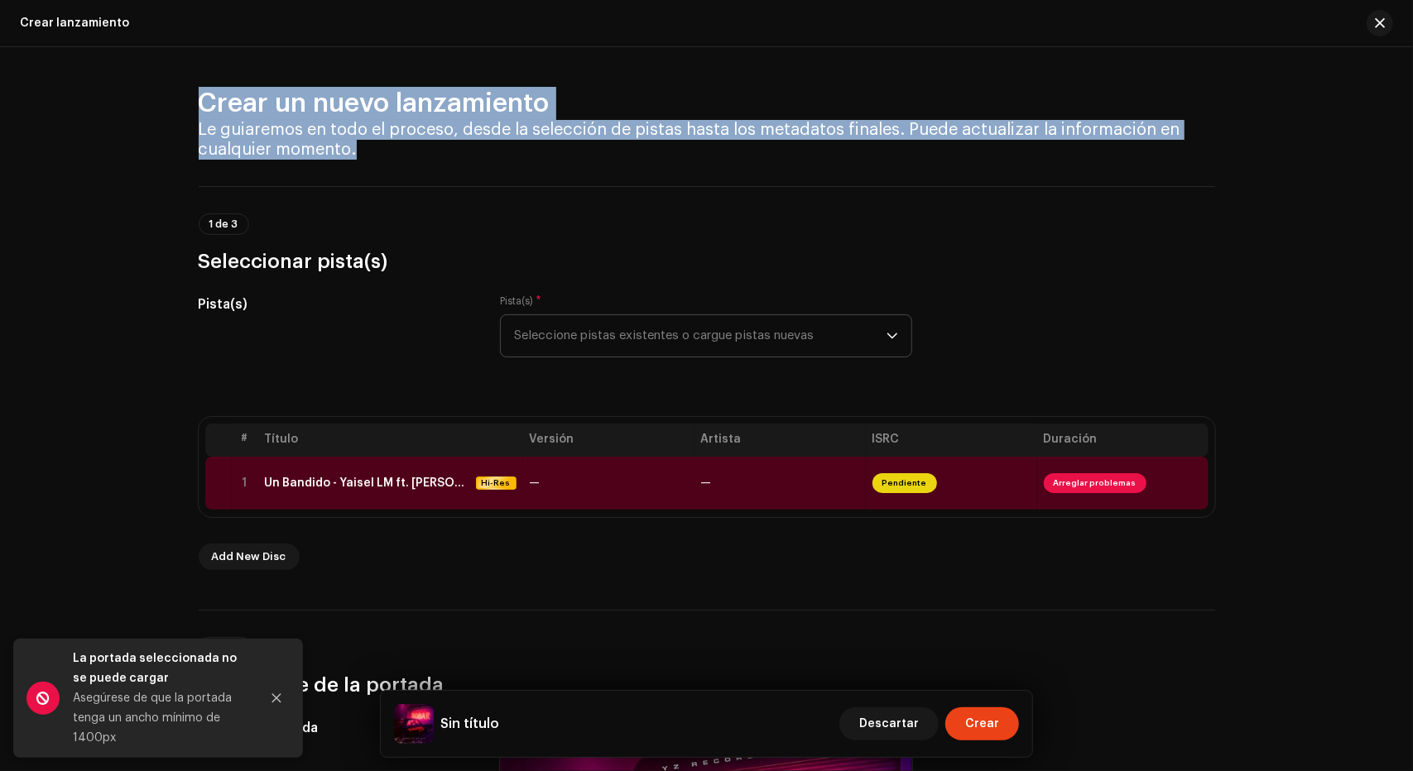
drag, startPoint x: 440, startPoint y: 172, endPoint x: 186, endPoint y: 92, distance: 266.4
click at [353, 154] on h4 "Le guiaremos en todo el proceso, desde la selección de pistas hasta los metadat…" at bounding box center [707, 140] width 1016 height 40
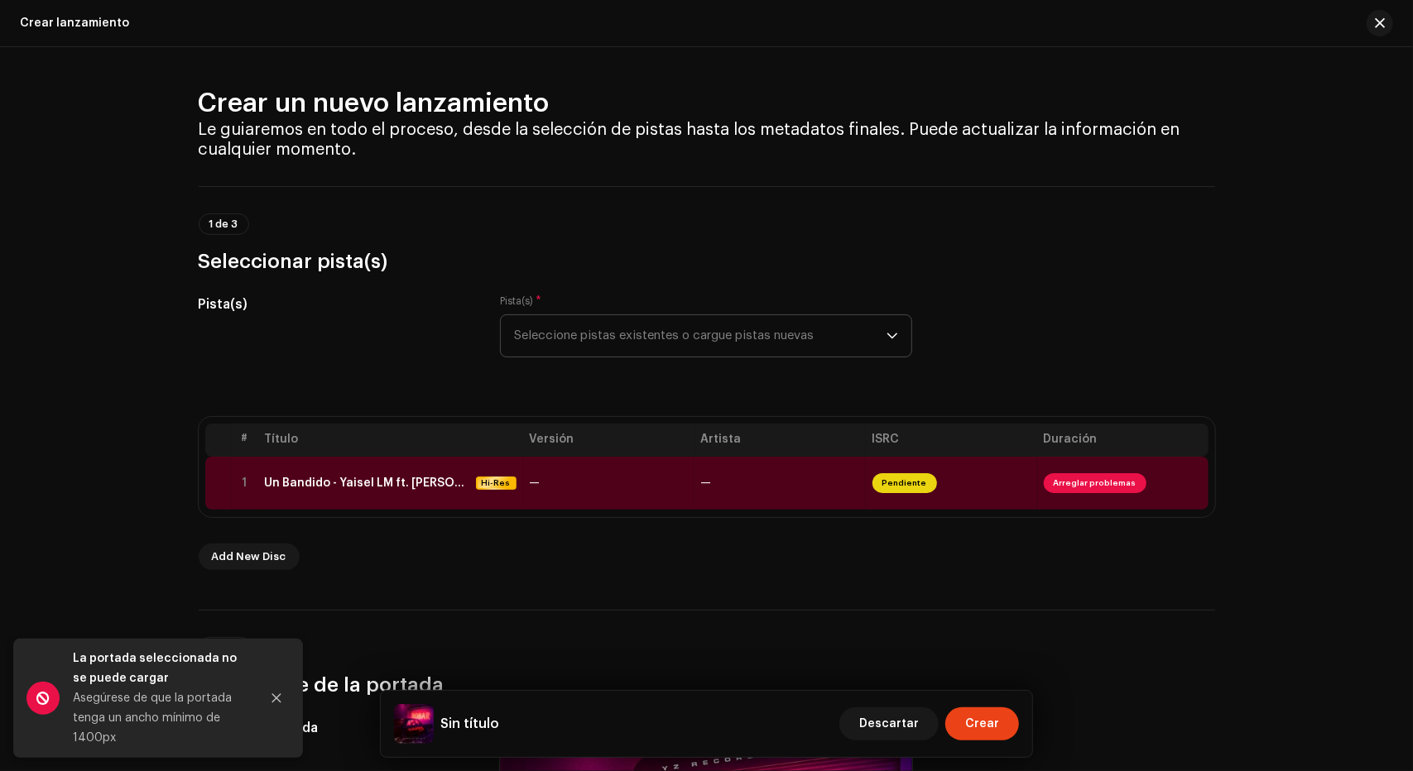
click at [353, 154] on h4 "Le guiaremos en todo el proceso, desde la selección de pistas hasta los metadat…" at bounding box center [707, 140] width 1016 height 40
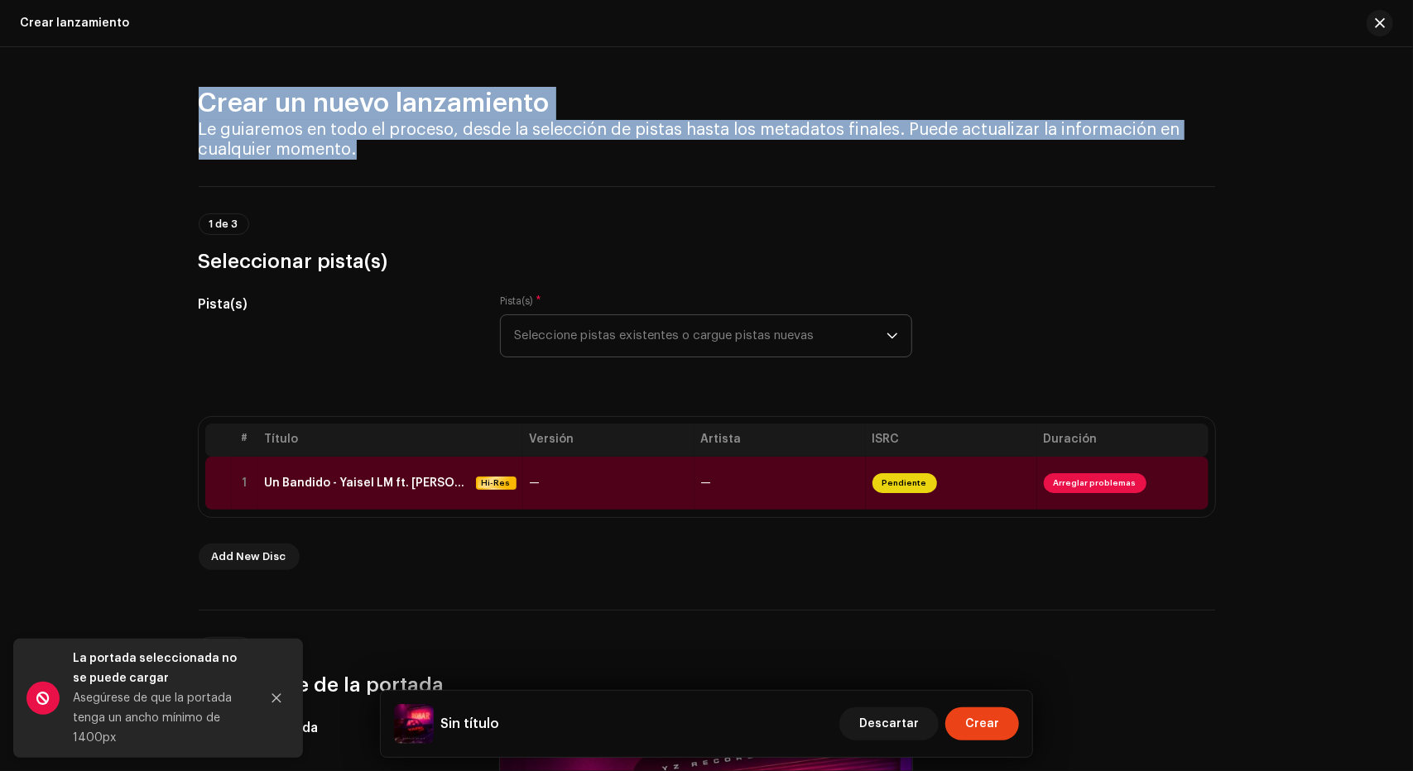
drag, startPoint x: 353, startPoint y: 154, endPoint x: 207, endPoint y: 103, distance: 154.4
click at [207, 103] on div "Crear un nuevo lanzamiento Le guiaremos en todo el proceso, desde la selección …" at bounding box center [707, 123] width 1016 height 73
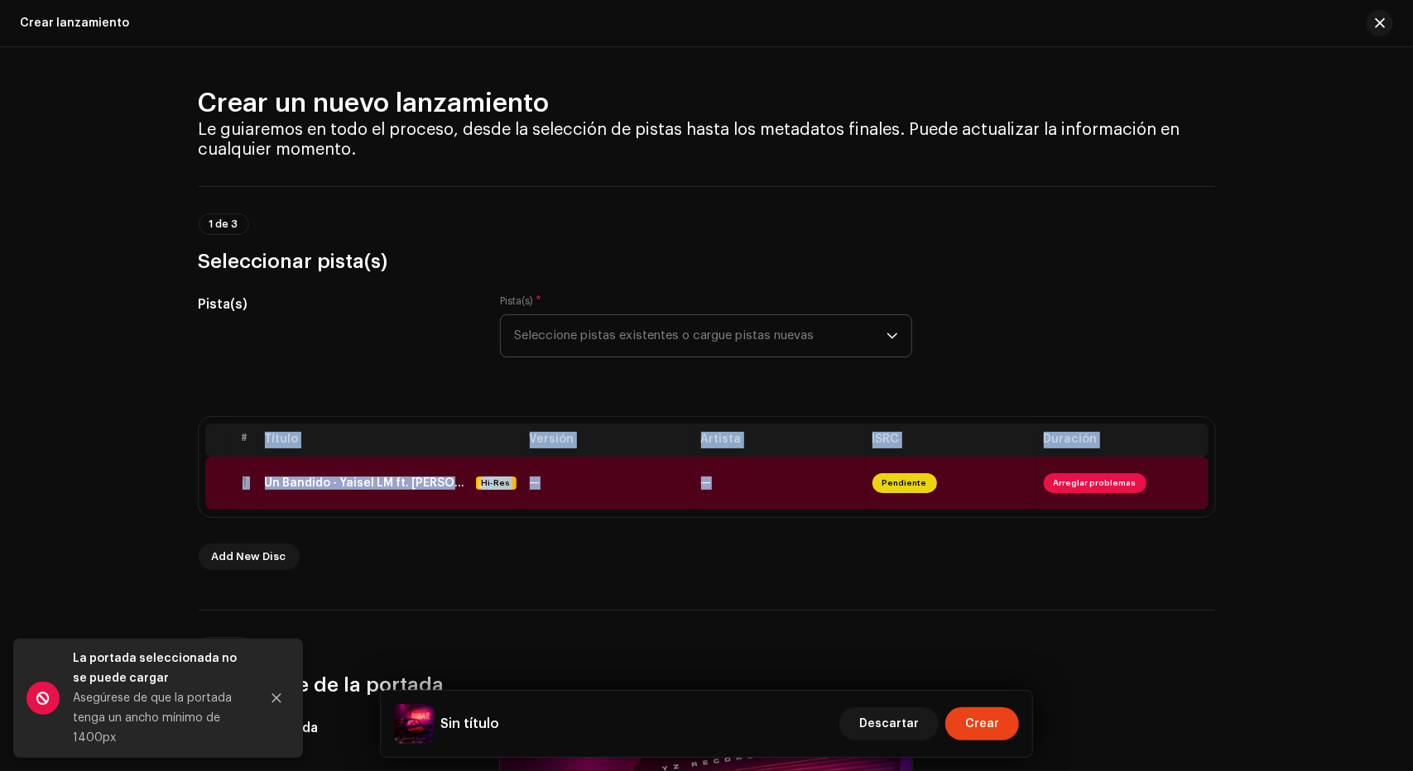
drag, startPoint x: 252, startPoint y: 436, endPoint x: 1135, endPoint y: 579, distance: 894.6
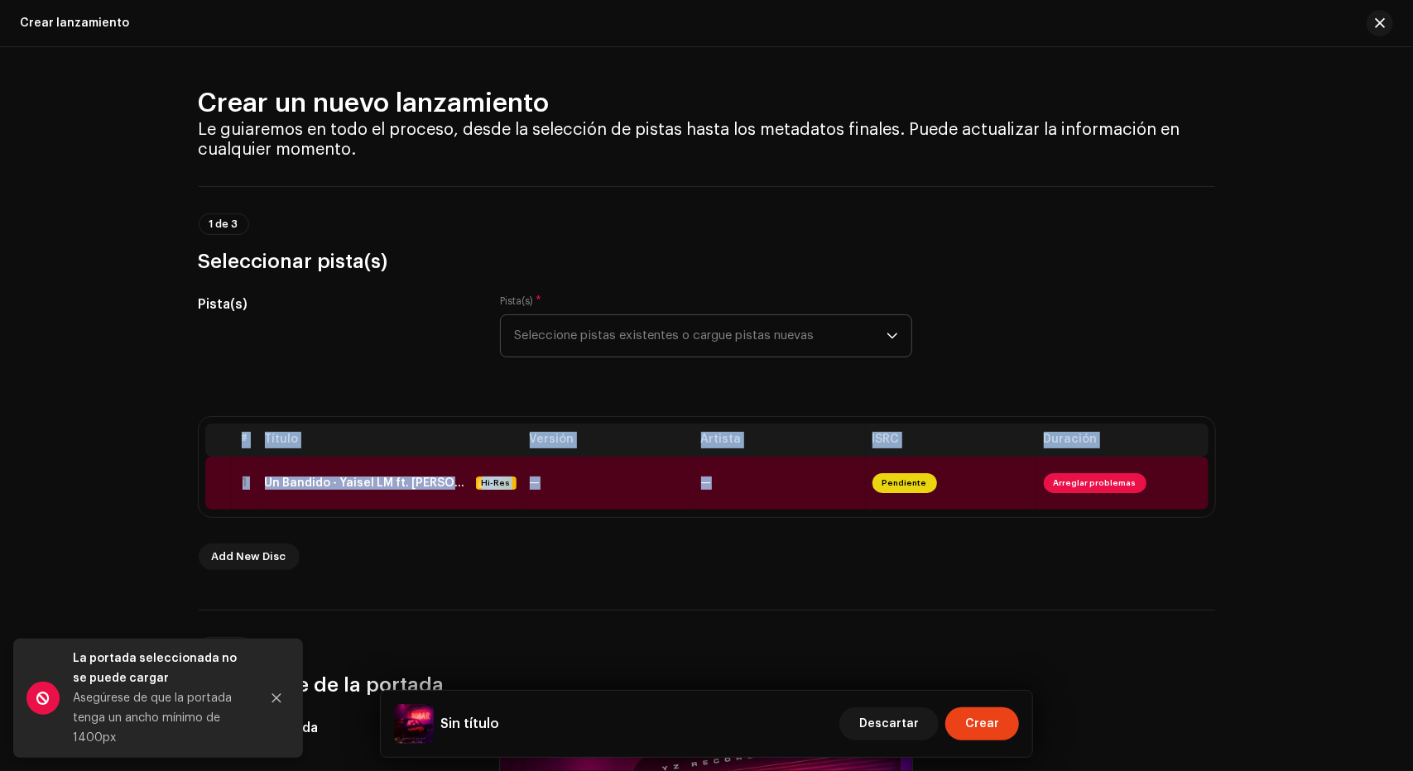
drag, startPoint x: 1135, startPoint y: 579, endPoint x: 245, endPoint y: 406, distance: 906.3
drag, startPoint x: 245, startPoint y: 406, endPoint x: 899, endPoint y: 578, distance: 676.1
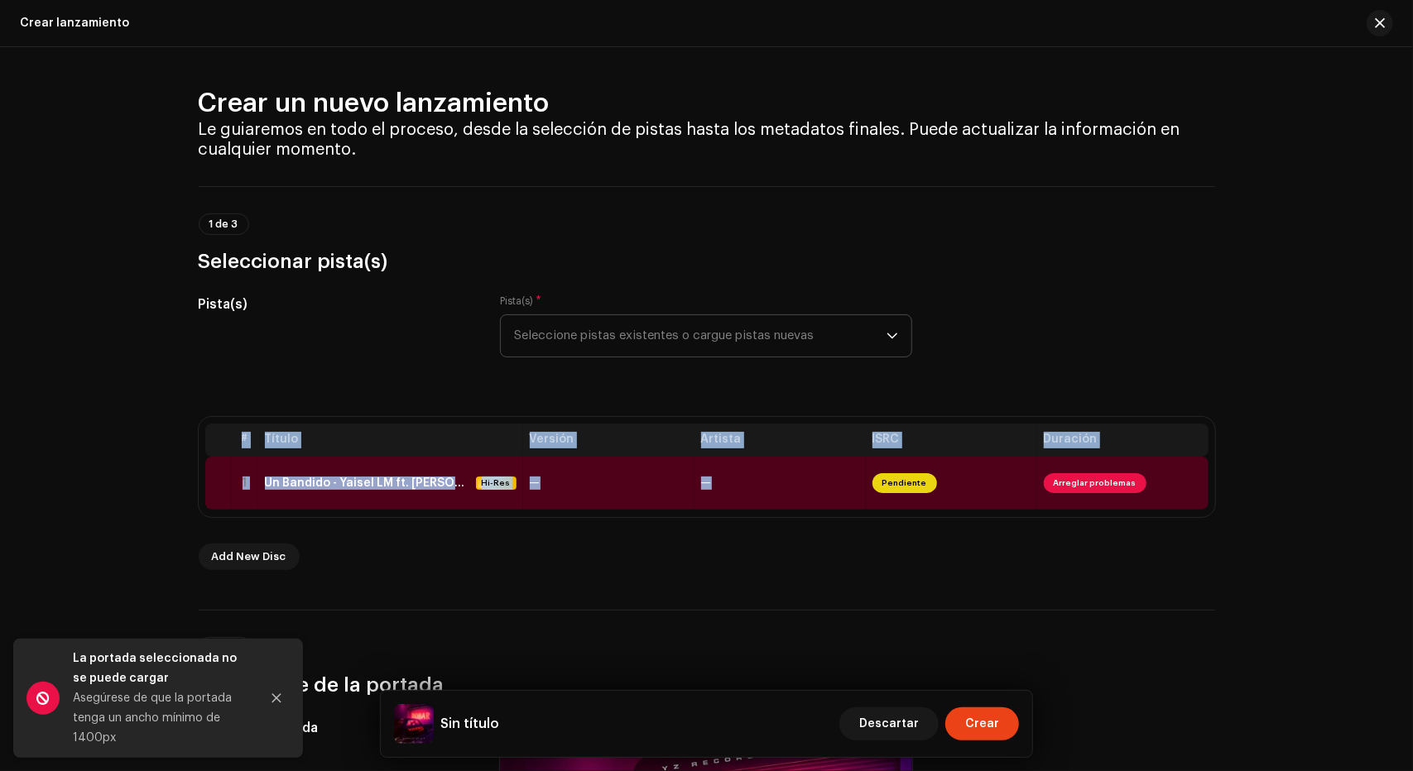
drag, startPoint x: 899, startPoint y: 578, endPoint x: 151, endPoint y: 420, distance: 764.0
click at [151, 420] on div "Crear un nuevo lanzamiento Le guiaremos en todo el proceso, desde la selección …" at bounding box center [706, 409] width 1413 height 724
drag, startPoint x: 151, startPoint y: 420, endPoint x: 967, endPoint y: 603, distance: 836.4
click at [967, 603] on div "Crear un nuevo lanzamiento Le guiaremos en todo el proceso, desde la selección …" at bounding box center [706, 409] width 1413 height 724
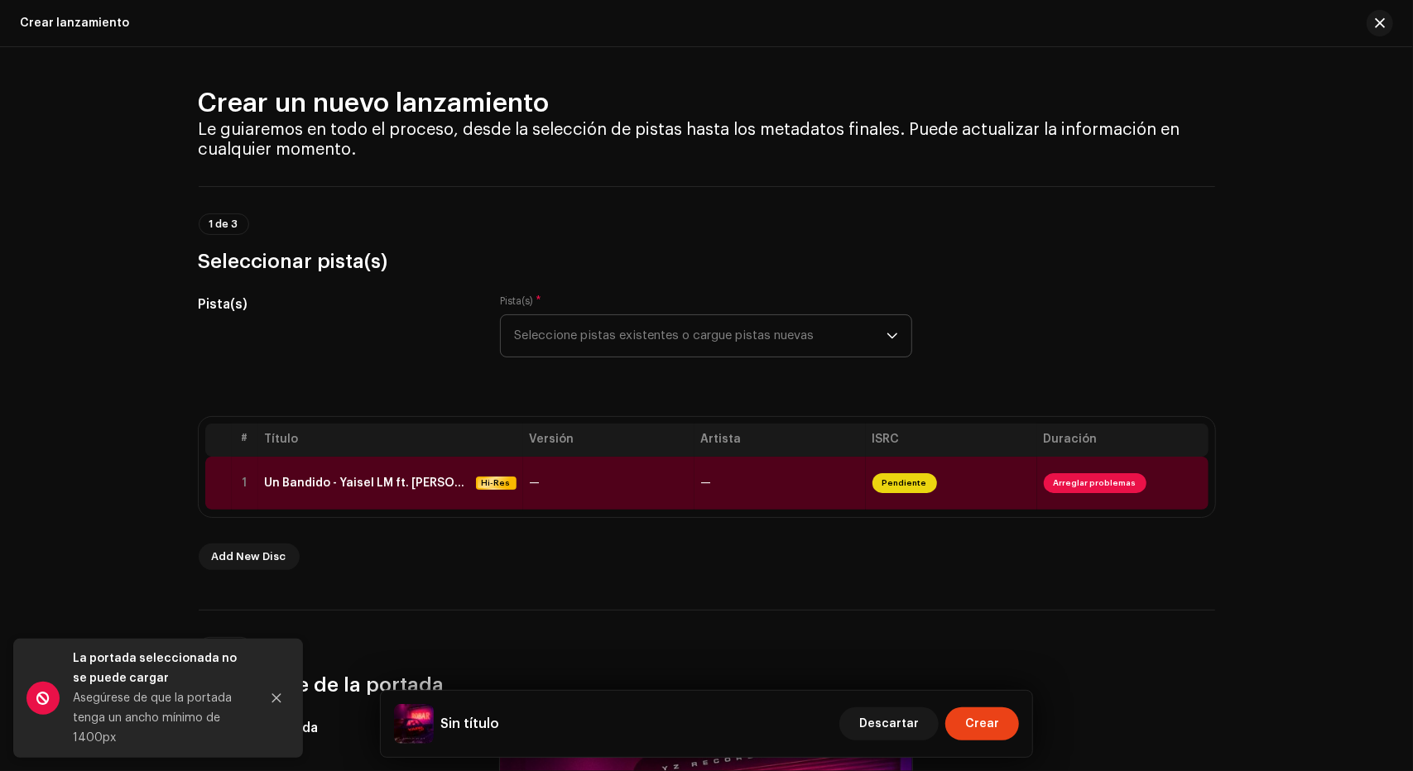
click at [1380, 24] on span "button" at bounding box center [1380, 23] width 10 height 13
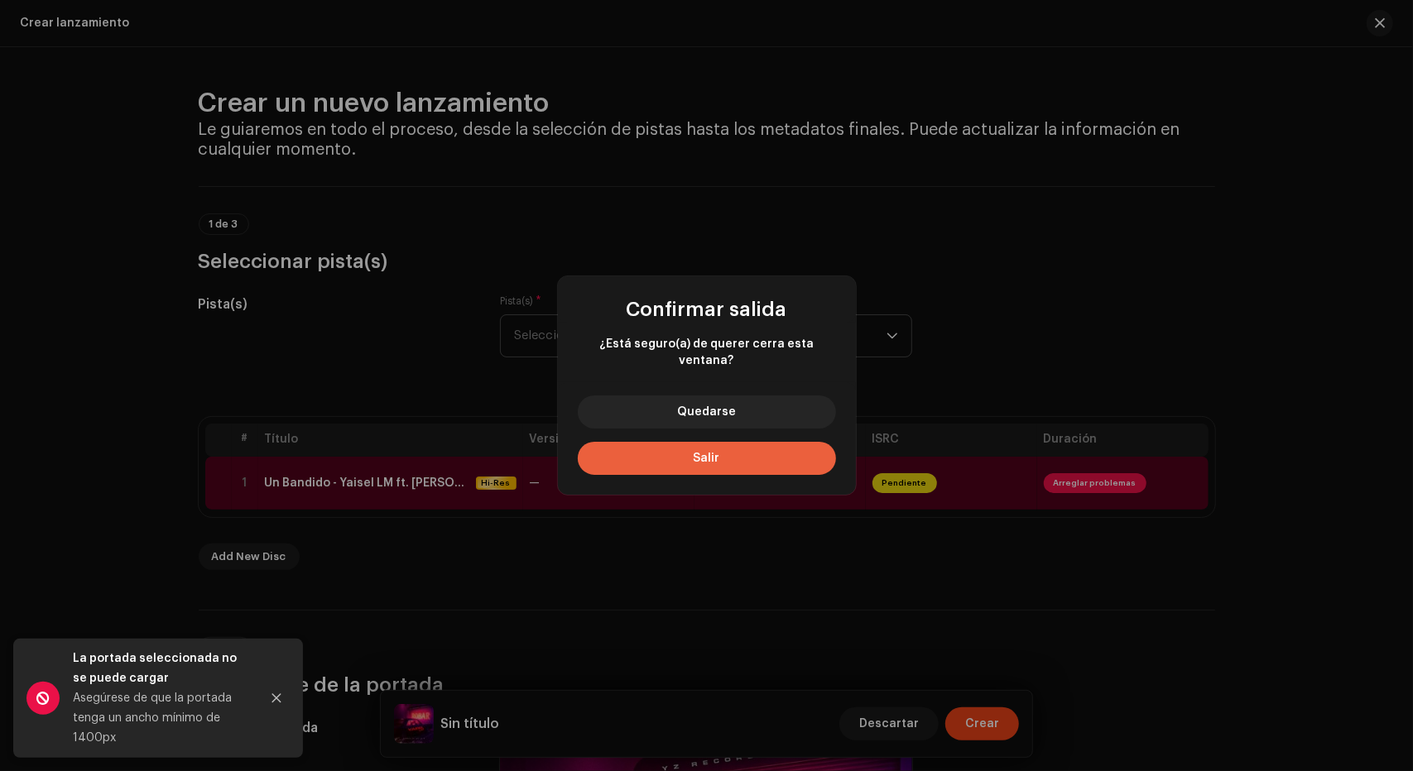
click at [696, 453] on span "Salir" at bounding box center [707, 459] width 26 height 12
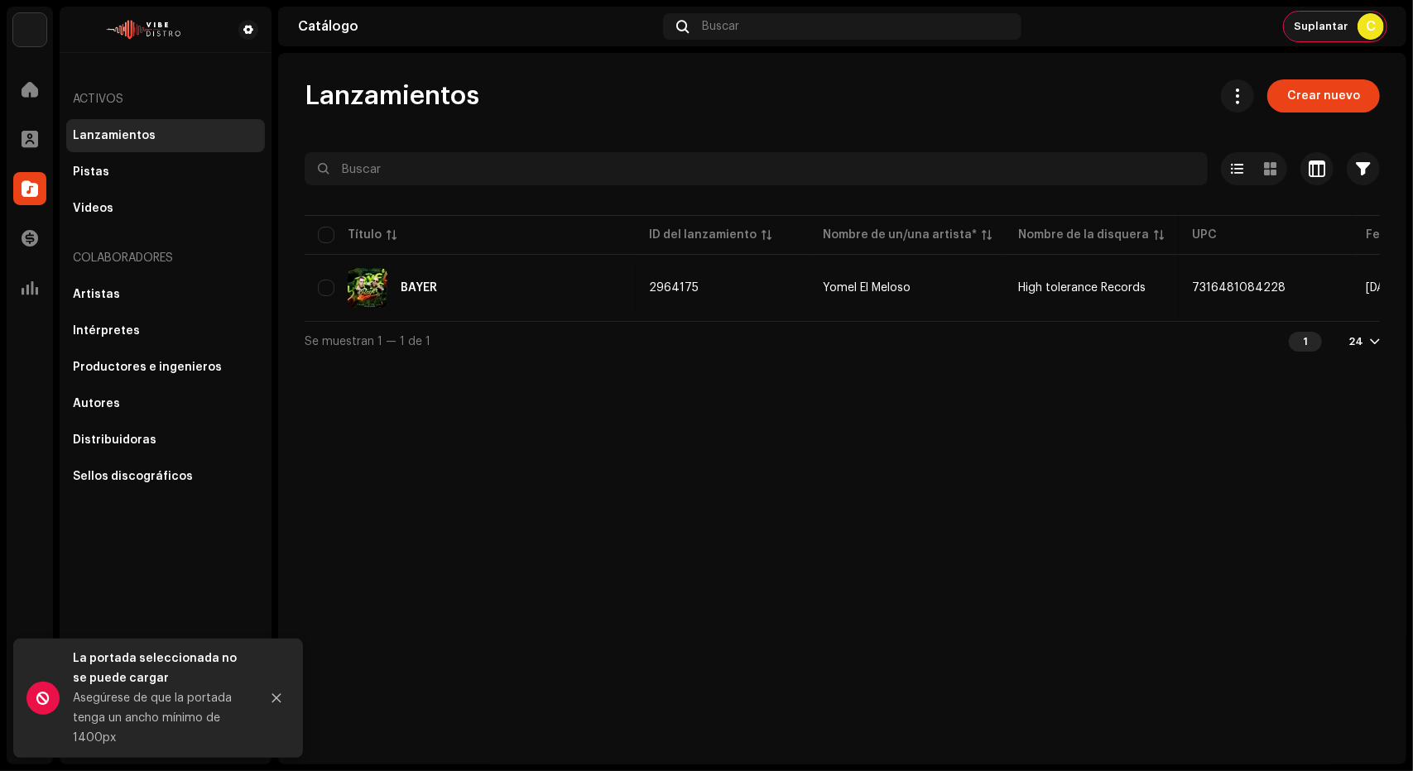
click at [1342, 20] on span "Suplantar" at bounding box center [1321, 26] width 54 height 13
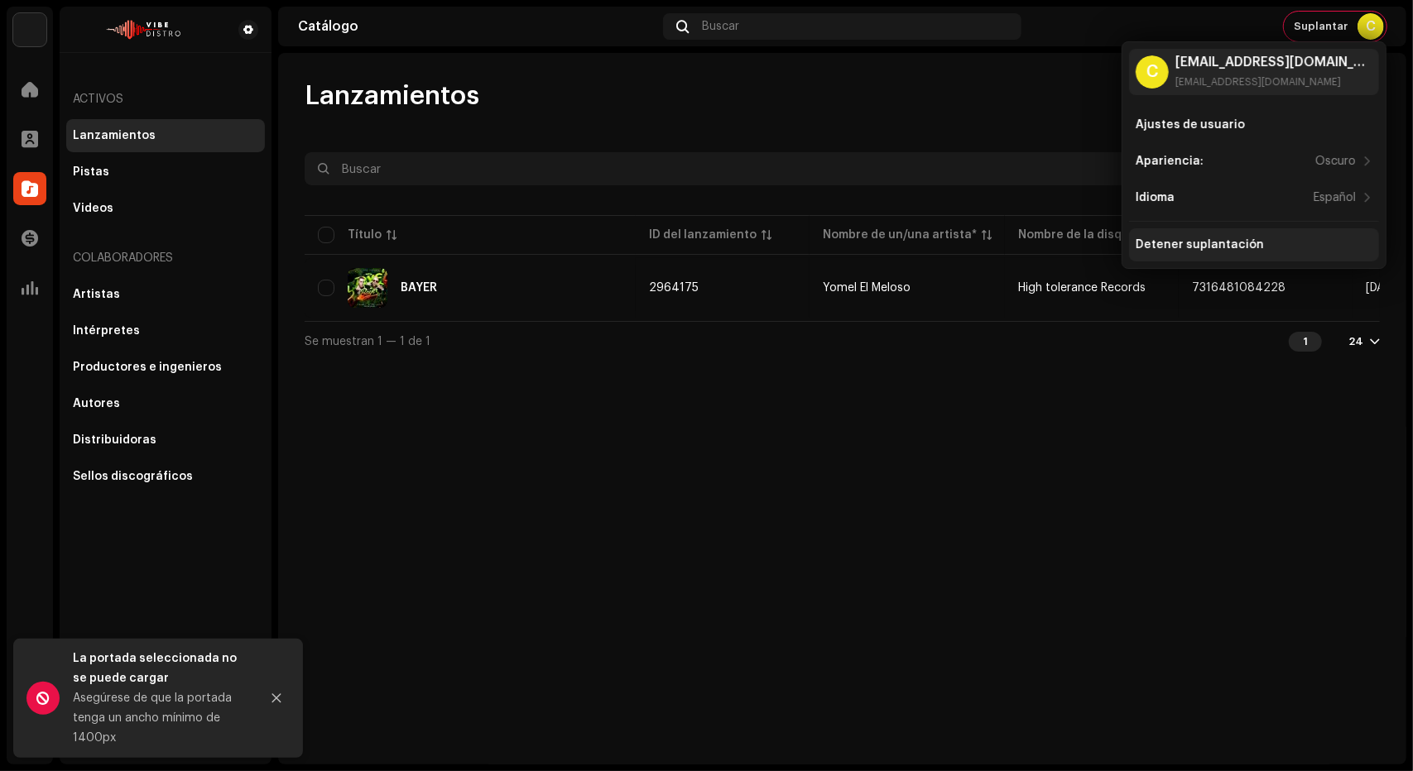
click at [1172, 242] on div "Detener suplantación" at bounding box center [1199, 244] width 128 height 13
